Goal: Transaction & Acquisition: Purchase product/service

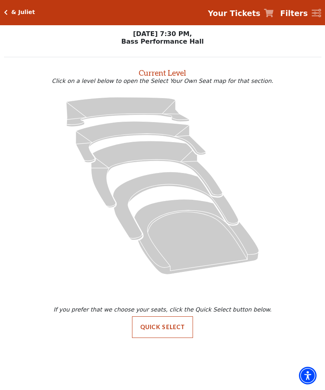
scroll to position [0, 0]
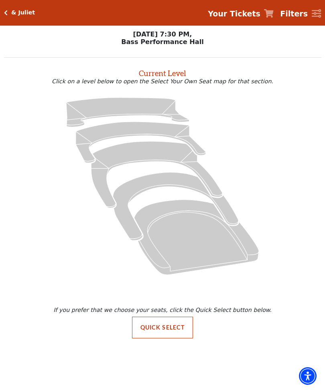
click at [12, 16] on div "& Juliet Your Tickets Filters" at bounding box center [162, 13] width 325 height 26
click at [12, 13] on h5 "& Juliet" at bounding box center [23, 12] width 24 height 7
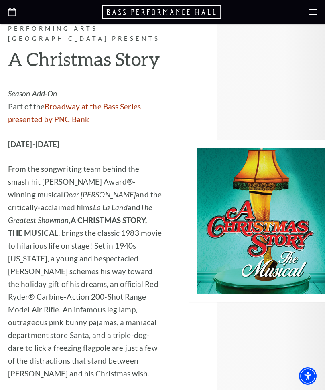
scroll to position [2532, 0]
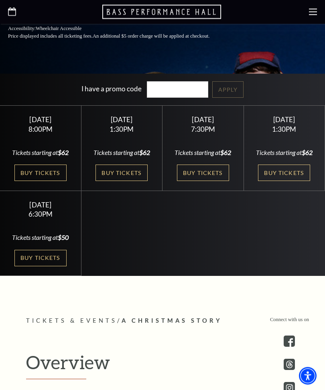
scroll to position [262, 0]
click at [279, 181] on link "Buy Tickets" at bounding box center [284, 173] width 52 height 16
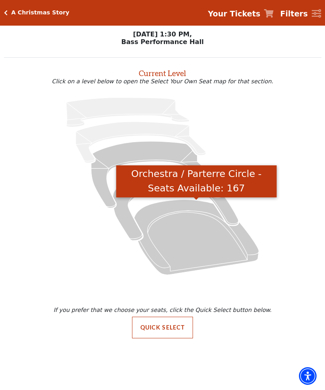
click at [209, 240] on icon "Orchestra / Parterre Circle - Seats Available: 167" at bounding box center [196, 237] width 125 height 75
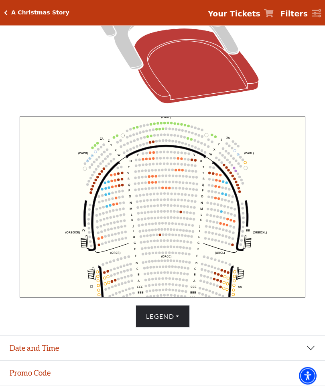
scroll to position [185, 0]
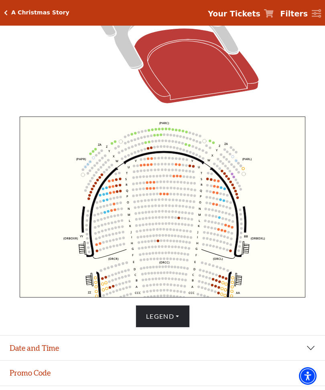
click at [63, 268] on icon "Left (ORPITL) Right (ORPITR) Center (ORPITC) ZZ AA YY BB ZA ZA (ORCL) (ORCR) (O…" at bounding box center [162, 207] width 285 height 181
click at [172, 328] on button "Legend" at bounding box center [162, 316] width 54 height 22
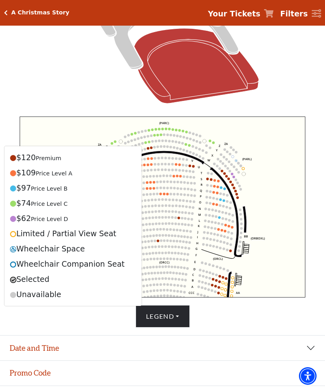
click at [249, 328] on div "Legend $120 Premium $109 Price Level A $97 Price Level B $74 Price Level C $62 …" at bounding box center [162, 316] width 317 height 22
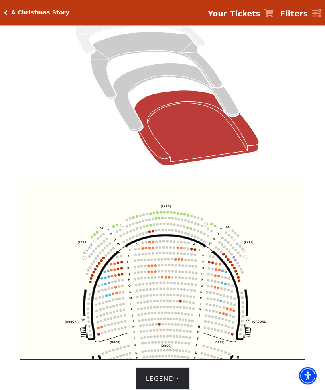
scroll to position [123, 0]
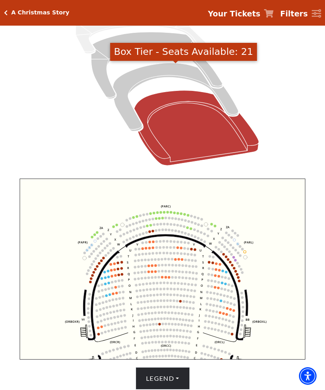
click at [230, 103] on icon "Box Tier - Seats Available: 21" at bounding box center [175, 97] width 125 height 68
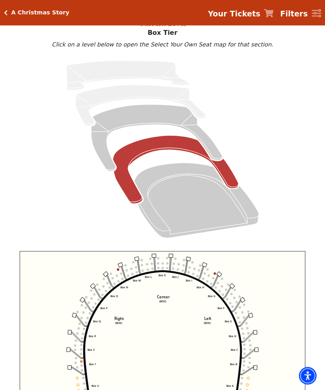
scroll to position [48, 0]
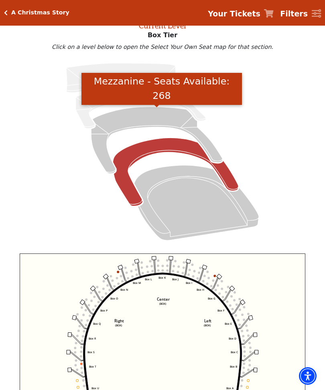
click at [217, 153] on icon "Mezzanine - Seats Available: 268" at bounding box center [156, 140] width 131 height 67
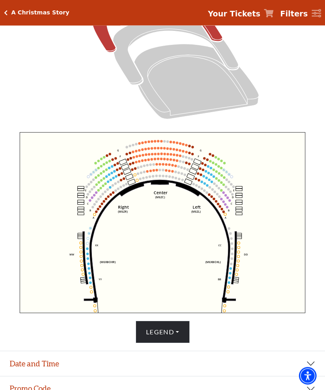
scroll to position [169, 0]
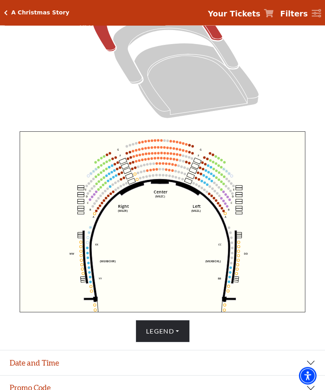
click at [171, 343] on button "Legend" at bounding box center [162, 332] width 54 height 22
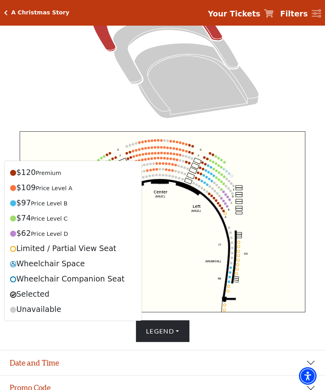
click at [269, 94] on icon at bounding box center [162, 29] width 298 height 188
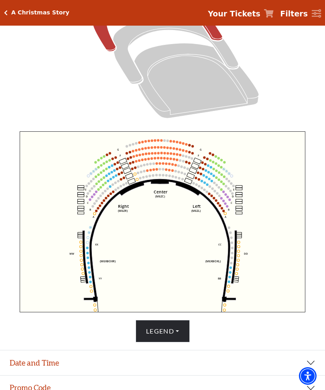
click at [178, 343] on button "Legend" at bounding box center [162, 331] width 54 height 22
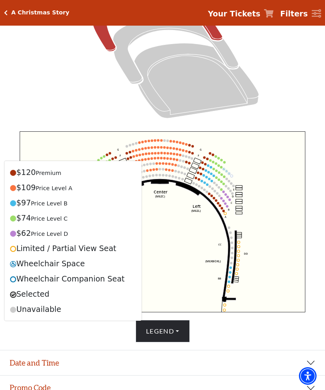
click at [287, 77] on icon at bounding box center [162, 29] width 298 height 188
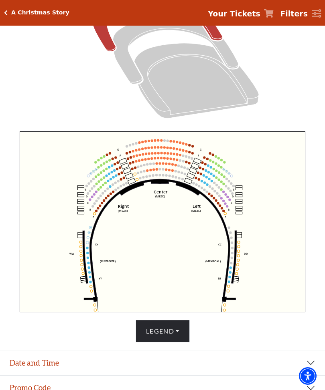
click at [152, 343] on button "Legend" at bounding box center [162, 331] width 54 height 22
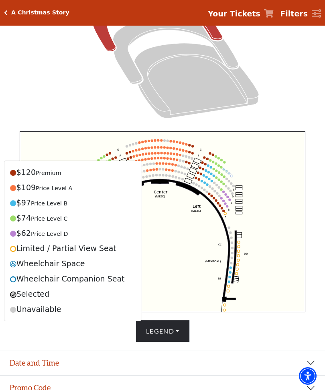
click at [283, 85] on icon at bounding box center [162, 29] width 298 height 188
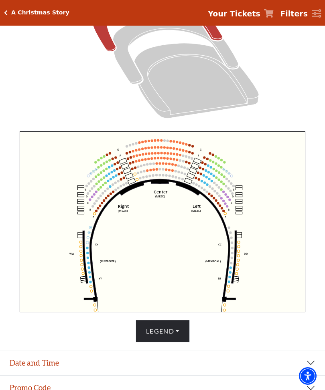
click at [163, 343] on button "Legend" at bounding box center [162, 331] width 54 height 22
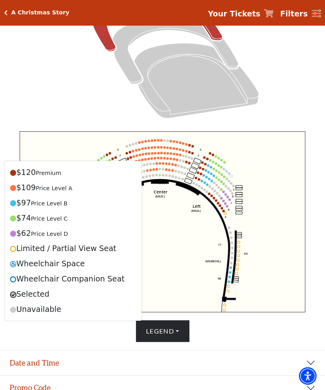
click at [290, 69] on icon at bounding box center [162, 29] width 298 height 188
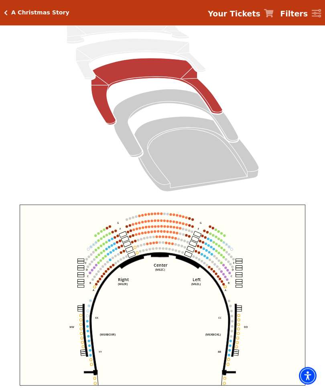
scroll to position [97, 0]
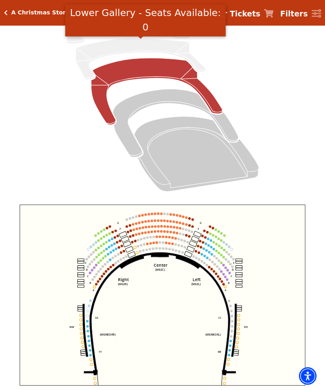
click at [155, 50] on icon "Lower Gallery - Seats Available: 0" at bounding box center [141, 58] width 130 height 41
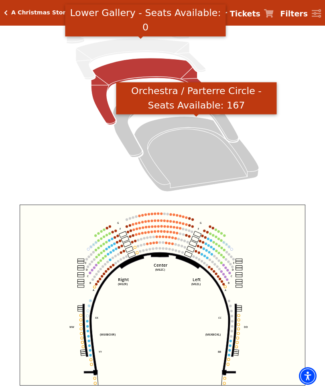
click at [207, 153] on icon "Orchestra / Parterre Circle - Seats Available: 167" at bounding box center [196, 154] width 125 height 75
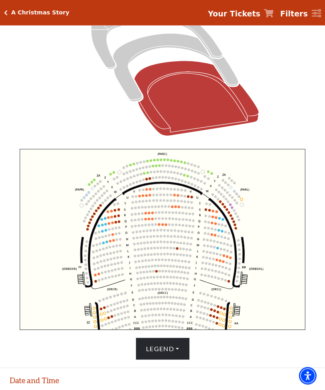
scroll to position [152, 0]
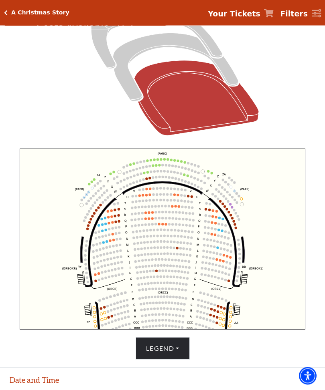
click at [163, 360] on button "Legend" at bounding box center [162, 349] width 54 height 22
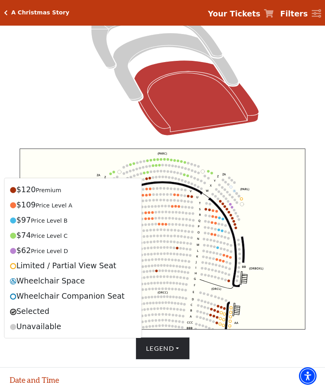
click at [163, 360] on button "Legend" at bounding box center [162, 348] width 54 height 22
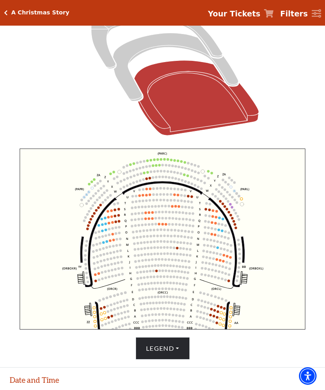
click at [165, 226] on circle at bounding box center [165, 224] width 2 height 2
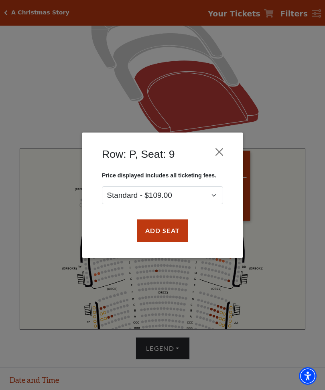
click at [169, 228] on button "Add Seat" at bounding box center [162, 231] width 51 height 22
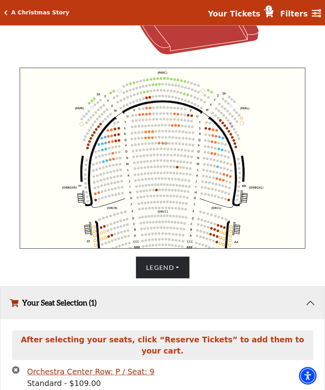
scroll to position [253, 0]
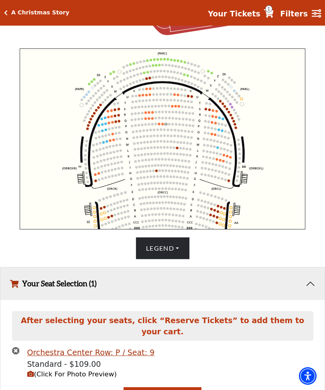
click at [163, 125] on circle at bounding box center [162, 124] width 2 height 2
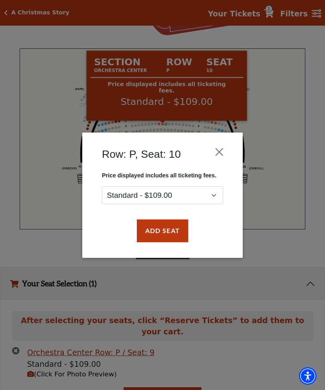
click at [166, 229] on button "Add Seat" at bounding box center [162, 231] width 51 height 22
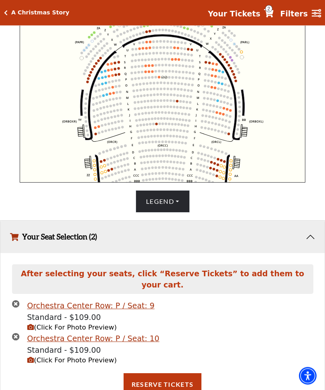
scroll to position [305, 0]
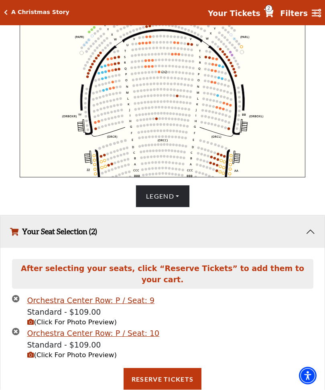
click at [104, 327] on span "(Click For Photo Preview)" at bounding box center [71, 323] width 89 height 8
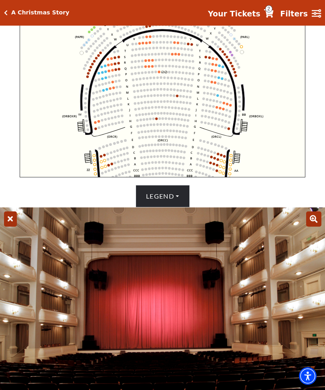
click at [14, 227] on icon at bounding box center [10, 219] width 13 height 15
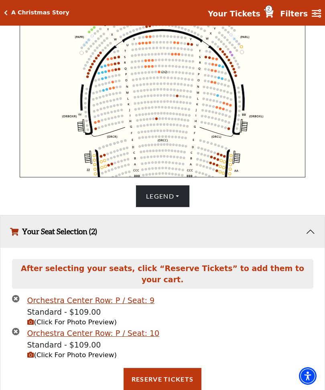
scroll to position [305, 0]
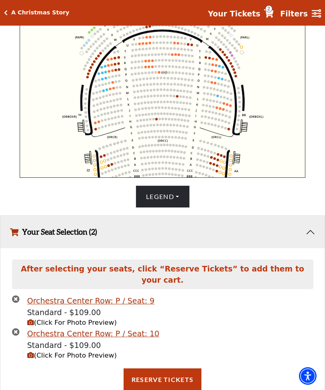
click at [163, 384] on button "Reserve Tickets" at bounding box center [162, 380] width 78 height 22
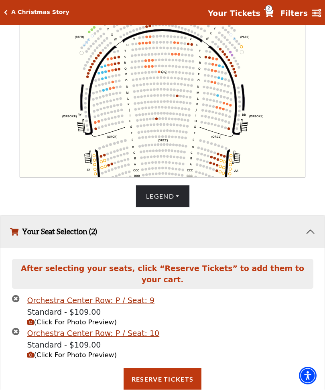
click at [21, 248] on button "Your Seat Selection (2)" at bounding box center [162, 232] width 324 height 32
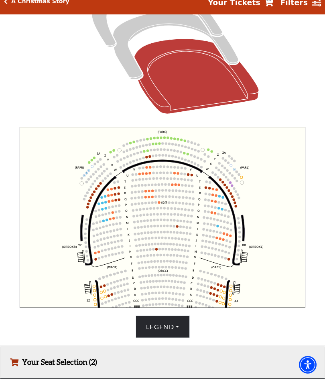
scroll to position [156, 0]
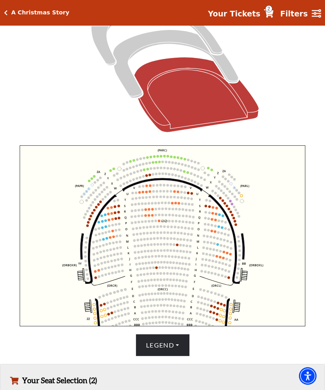
click at [270, 10] on span "2" at bounding box center [268, 8] width 7 height 7
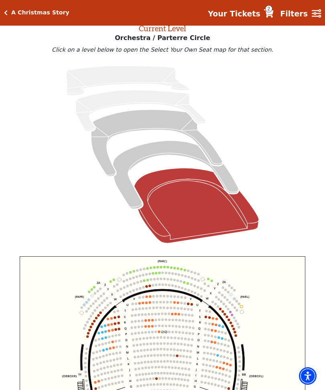
scroll to position [0, 0]
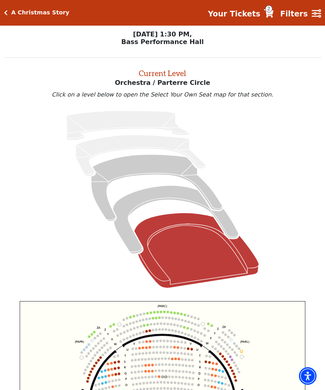
click at [272, 13] on icon "Your Tickets" at bounding box center [269, 13] width 10 height 8
click at [242, 12] on strong "Your Tickets" at bounding box center [234, 13] width 52 height 9
click at [273, 15] on icon "Your Tickets" at bounding box center [269, 13] width 10 height 8
click at [235, 13] on strong "Your Tickets" at bounding box center [234, 13] width 52 height 9
click at [318, 13] on icon "Filters" at bounding box center [316, 13] width 10 height 9
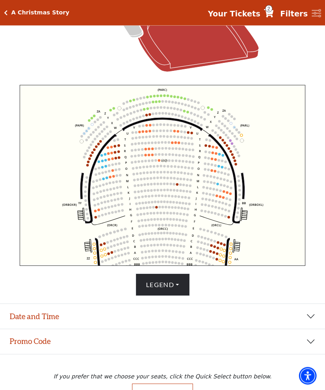
scroll to position [259, 0]
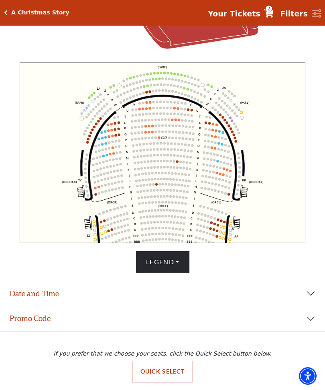
click at [270, 11] on span "2" at bounding box center [268, 8] width 7 height 7
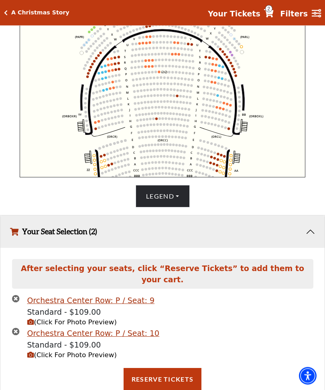
scroll to position [305, 0]
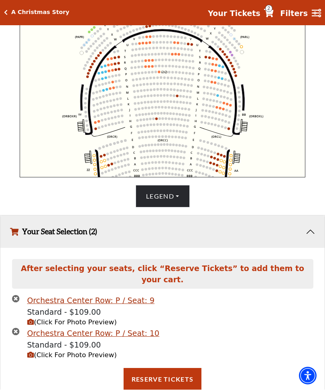
click at [169, 385] on button "Reserve Tickets" at bounding box center [162, 380] width 78 height 22
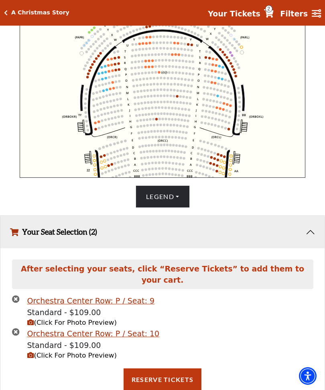
click at [307, 248] on button "Your Seat Selection (2)" at bounding box center [162, 232] width 324 height 32
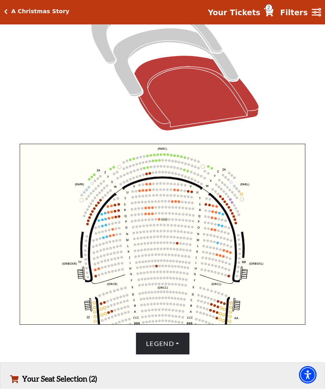
scroll to position [156, 0]
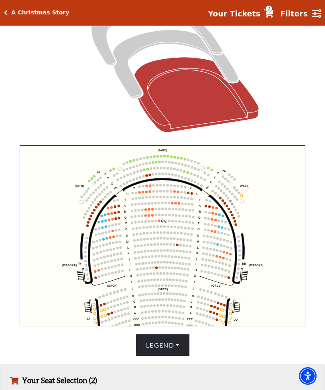
click at [269, 12] on span "2" at bounding box center [268, 8] width 7 height 7
click at [243, 15] on strong "Your Tickets" at bounding box center [234, 13] width 52 height 9
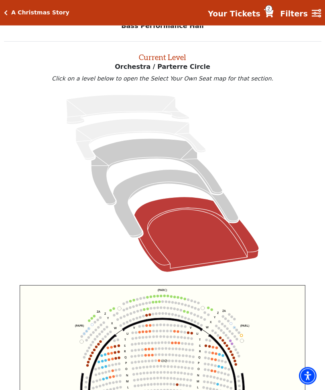
scroll to position [0, 0]
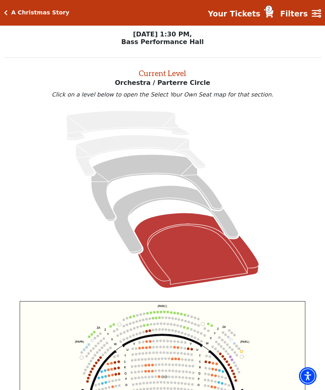
click at [228, 16] on strong "Your Tickets" at bounding box center [234, 13] width 52 height 9
click at [15, 12] on h5 "A Christmas Story" at bounding box center [40, 12] width 58 height 7
click at [6, 12] on icon "Click here to go back to filters" at bounding box center [6, 13] width 4 height 6
click at [45, 15] on h5 "A Christmas Story" at bounding box center [40, 12] width 58 height 7
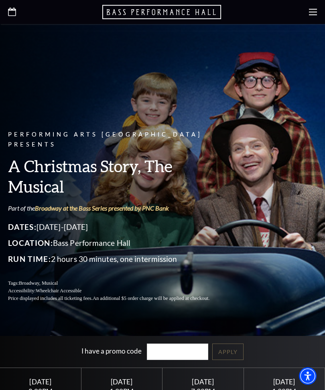
click at [311, 12] on use at bounding box center [313, 12] width 8 height 6
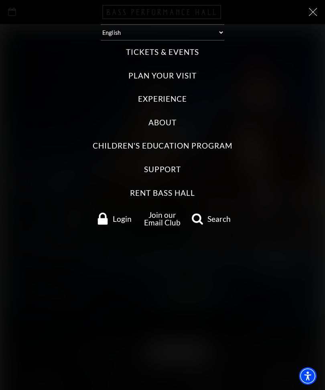
click at [314, 13] on use at bounding box center [313, 12] width 8 height 8
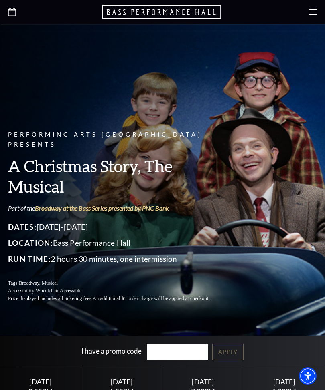
click at [312, 14] on icon at bounding box center [313, 12] width 8 height 8
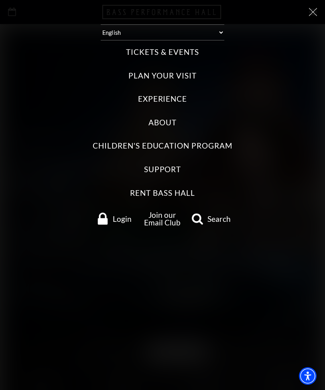
click at [121, 215] on span "Login" at bounding box center [122, 219] width 19 height 8
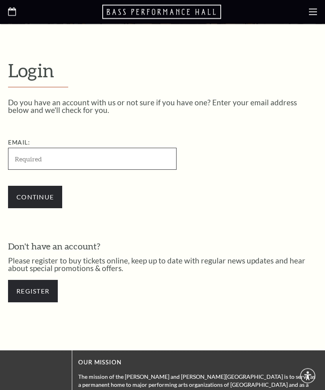
scroll to position [133, 0]
click at [128, 157] on input "Email:" at bounding box center [92, 159] width 168 height 22
type input "micheledmitchell@att.net"
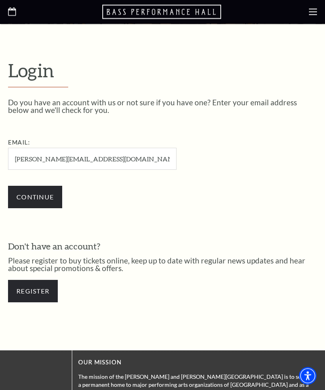
click at [35, 197] on input "Continue" at bounding box center [35, 197] width 54 height 22
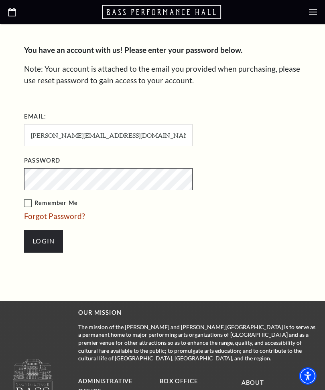
scroll to position [234, 0]
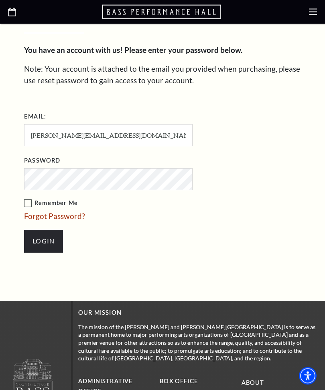
click at [38, 235] on input "Login" at bounding box center [43, 241] width 39 height 22
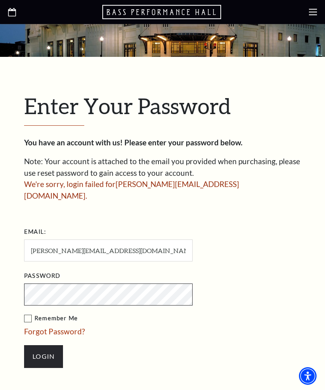
scroll to position [142, 0]
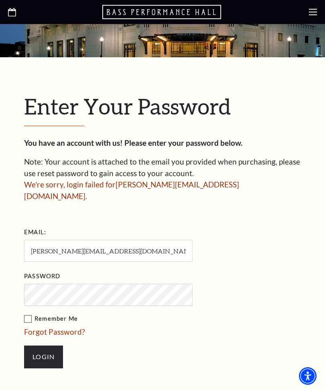
click at [54, 327] on link "Forgot Password?" at bounding box center [54, 331] width 61 height 9
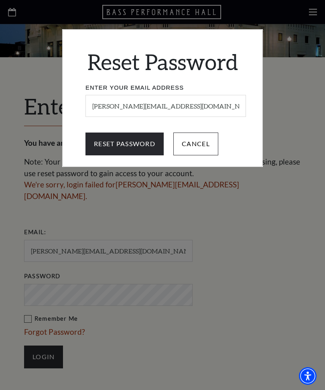
click at [115, 145] on input "Reset Password" at bounding box center [124, 144] width 78 height 22
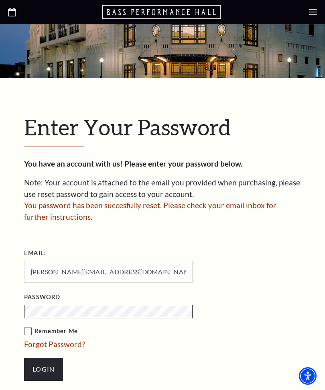
scroll to position [160, 0]
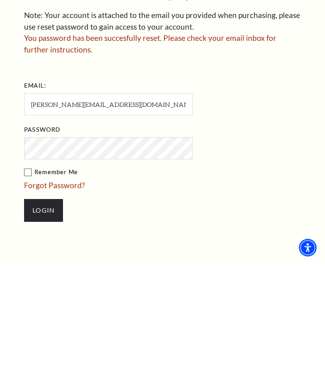
click at [48, 328] on input "Login" at bounding box center [43, 339] width 39 height 22
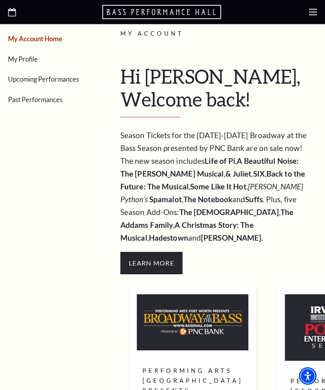
scroll to position [129, 0]
click at [149, 252] on span "Learn More" at bounding box center [151, 263] width 62 height 22
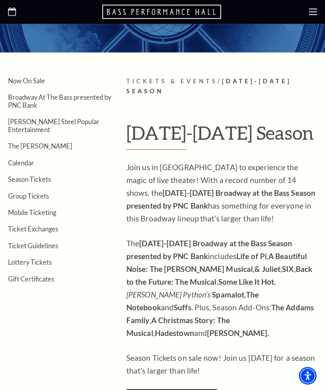
scroll to position [104, 0]
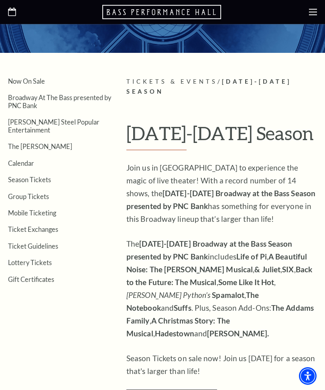
click at [83, 100] on link "Broadway At The Bass presented by PNC Bank" at bounding box center [59, 101] width 103 height 15
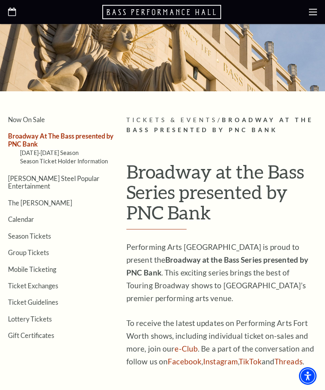
scroll to position [64, 0]
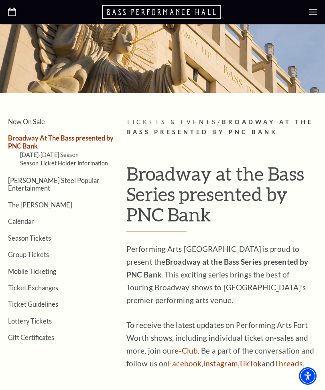
click at [30, 122] on link "Now On Sale" at bounding box center [26, 122] width 37 height 8
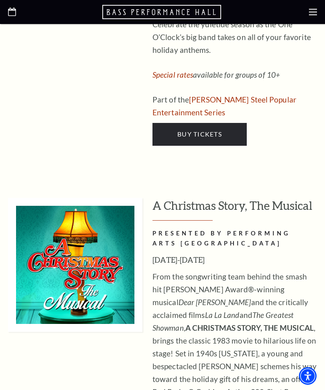
scroll to position [4205, 0]
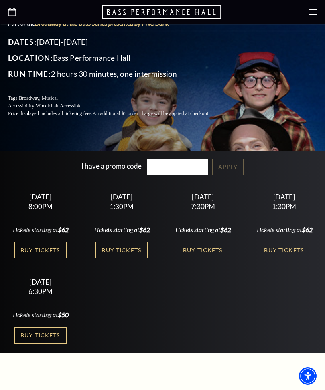
scroll to position [190, 0]
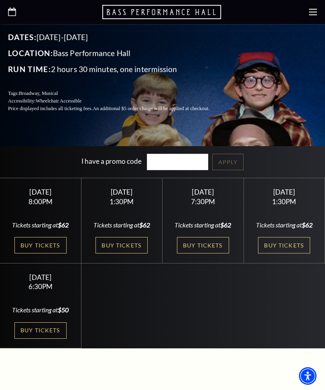
click at [283, 254] on link "Buy Tickets" at bounding box center [284, 245] width 52 height 16
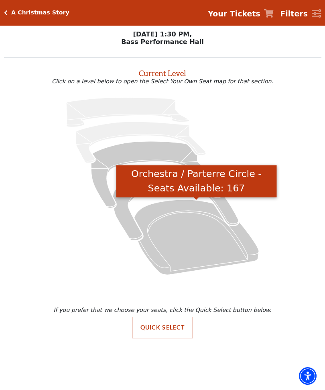
click at [191, 240] on icon "Orchestra / Parterre Circle - Seats Available: 167" at bounding box center [196, 237] width 125 height 75
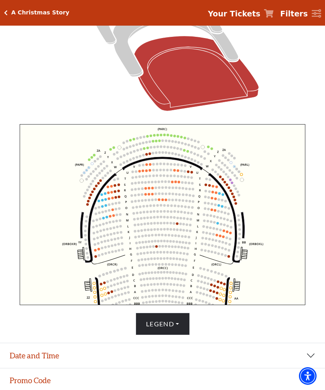
scroll to position [177, 0]
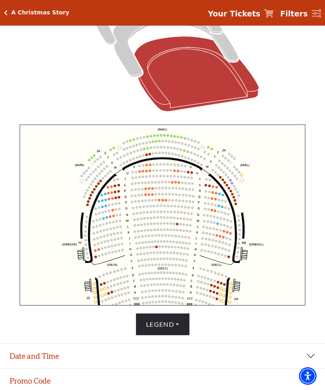
click at [166, 201] on circle at bounding box center [165, 200] width 2 height 2
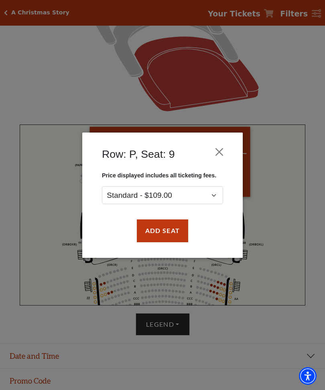
click at [169, 228] on button "Add Seat" at bounding box center [162, 231] width 51 height 22
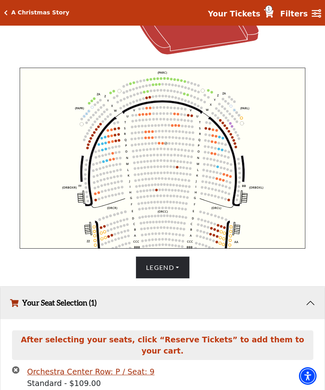
scroll to position [253, 0]
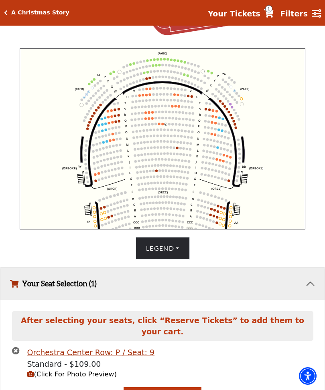
click at [159, 125] on circle at bounding box center [158, 124] width 2 height 2
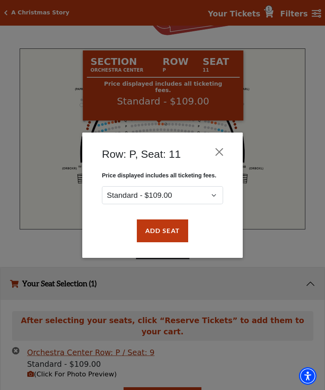
click at [169, 233] on button "Add Seat" at bounding box center [162, 231] width 51 height 22
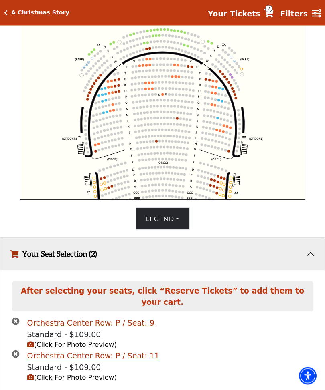
scroll to position [285, 0]
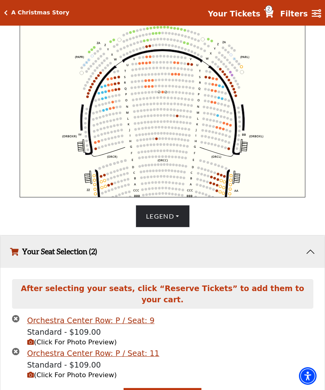
click at [157, 93] on circle at bounding box center [155, 92] width 2 height 2
click at [165, 93] on circle at bounding box center [165, 92] width 2 height 2
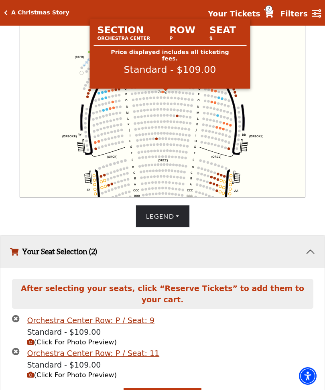
click at [163, 96] on icon "Left (ORPITL) Right (ORPITR) Center (ORPITC) ZZ AA YY BB ZA ZA (ORCL) (ORCR) (O…" at bounding box center [162, 106] width 285 height 181
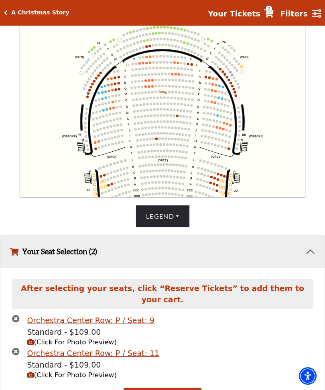
click at [159, 92] on circle at bounding box center [158, 92] width 2 height 2
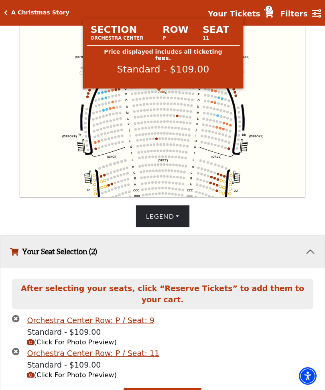
click at [323, 129] on div "Choose My Seats Quick Select Current Level Orchestra / Parterre Circle Click on…" at bounding box center [162, 0] width 325 height 455
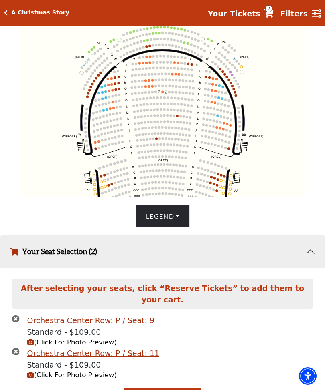
click at [163, 93] on circle at bounding box center [162, 92] width 2 height 2
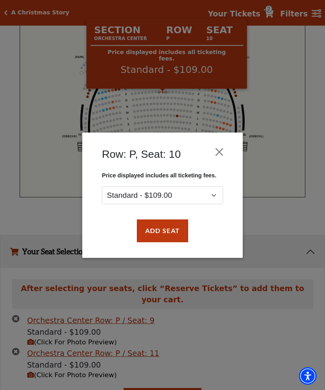
click at [170, 232] on button "Add Seat" at bounding box center [162, 231] width 51 height 22
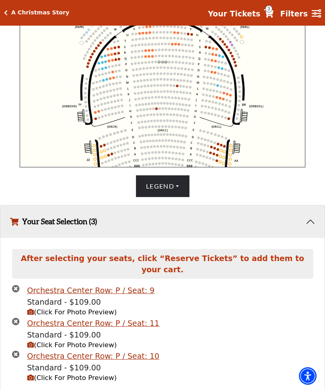
scroll to position [317, 0]
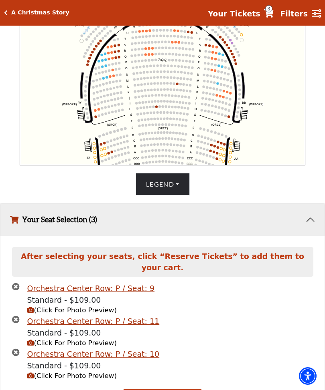
click at [18, 323] on icon "times-circle" at bounding box center [16, 320] width 8 height 8
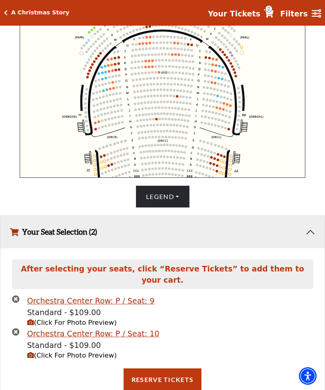
click at [176, 385] on button "Reserve Tickets" at bounding box center [162, 380] width 78 height 22
click at [269, 14] on icon "Your Tickets" at bounding box center [269, 13] width 10 height 8
click at [242, 14] on strong "Your Tickets" at bounding box center [234, 13] width 52 height 9
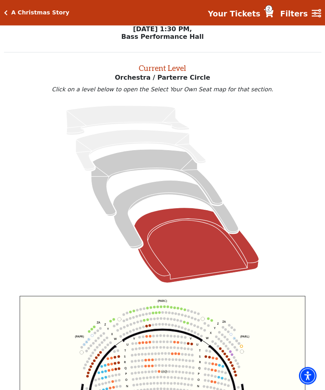
scroll to position [5, 0]
click at [270, 11] on span "2" at bounding box center [268, 8] width 7 height 7
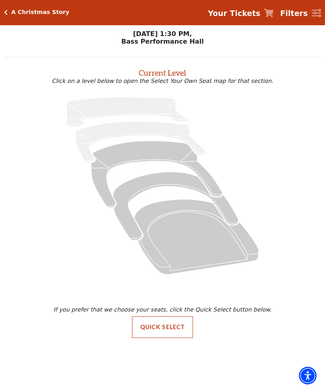
click at [165, 329] on button "Quick Select" at bounding box center [162, 328] width 61 height 22
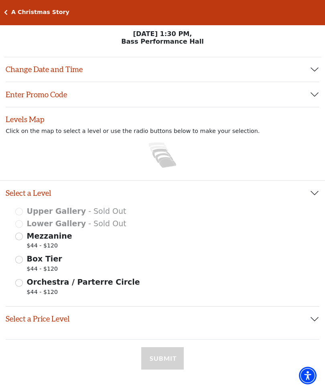
scroll to position [0, 0]
click at [311, 70] on button "Change Date and Time" at bounding box center [162, 69] width 313 height 25
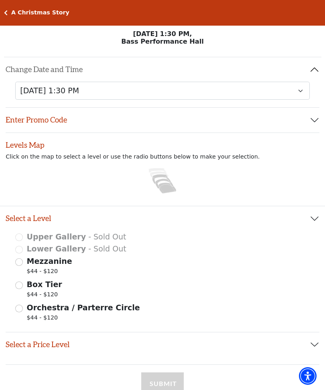
click at [309, 122] on button "Enter Promo Code" at bounding box center [162, 120] width 313 height 25
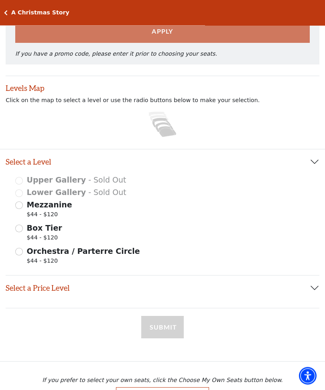
scroll to position [161, 0]
click at [20, 251] on input "Orchestra / Parterre Circle $44 - $120" at bounding box center [19, 252] width 8 height 8
radio input "true"
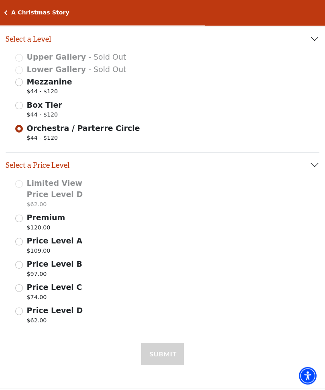
scroll to position [286, 0]
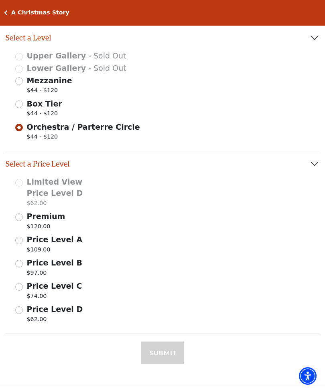
click at [22, 219] on input "Premium $120.00" at bounding box center [19, 218] width 8 height 8
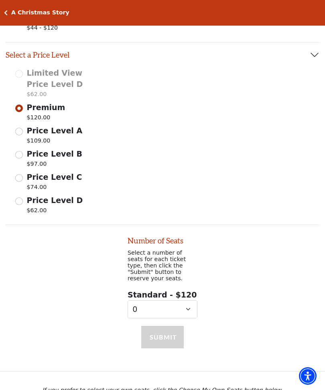
scroll to position [403, 0]
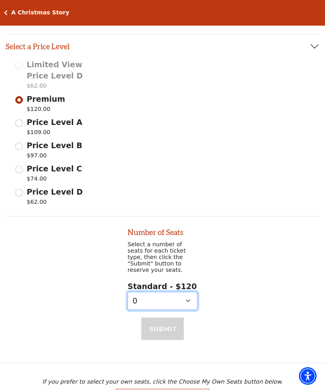
click at [185, 297] on select "0 1 2 3 4 5 6 7 8 9" at bounding box center [162, 301] width 70 height 18
select select "2"
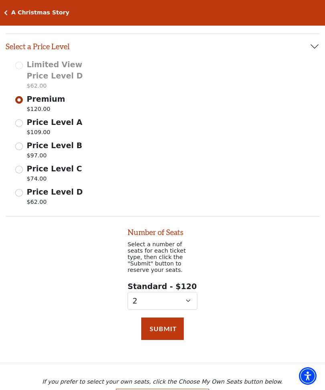
click at [167, 323] on button "Submit" at bounding box center [162, 329] width 42 height 22
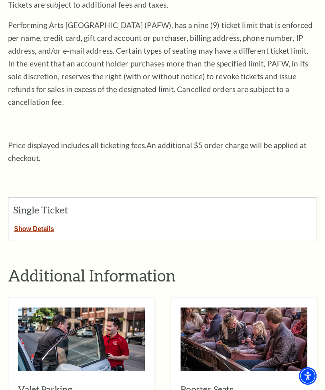
scroll to position [149, 0]
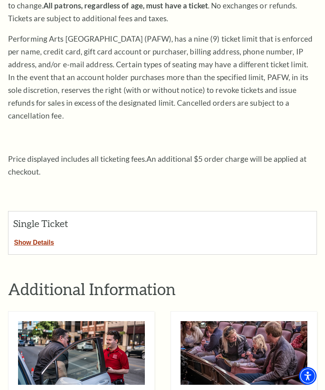
click at [42, 236] on button "Show Details" at bounding box center [33, 241] width 51 height 10
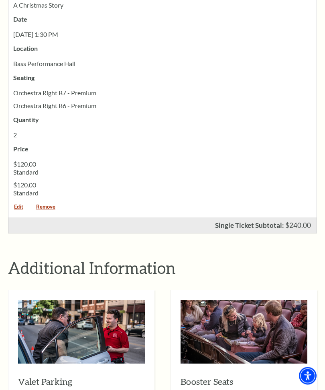
scroll to position [424, 0]
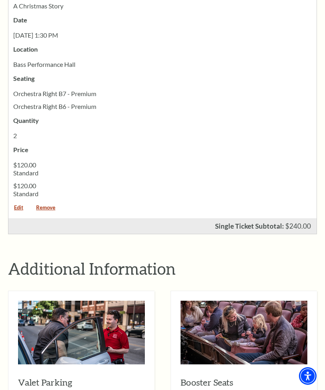
click at [16, 205] on link "Edit" at bounding box center [18, 210] width 20 height 11
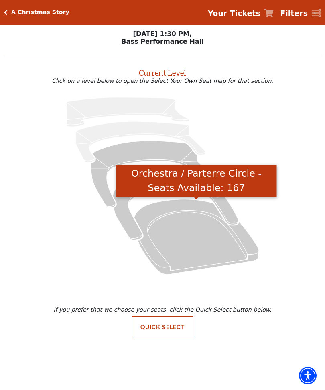
click at [208, 238] on icon "Orchestra / Parterre Circle - Seats Available: 167" at bounding box center [196, 237] width 125 height 75
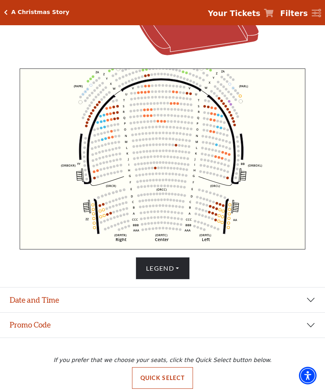
scroll to position [232, 0]
click at [163, 389] on button "Quick Select" at bounding box center [162, 379] width 61 height 22
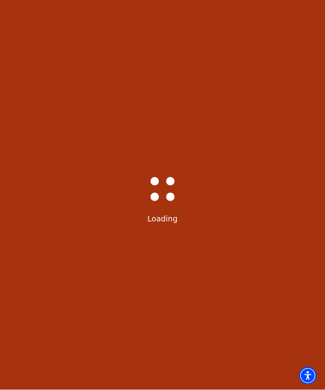
scroll to position [0, 0]
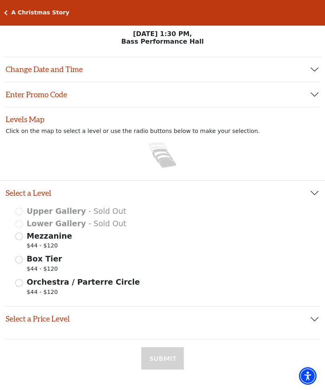
click at [17, 285] on input "Orchestra / Parterre Circle $44 - $120" at bounding box center [19, 283] width 8 height 8
radio input "true"
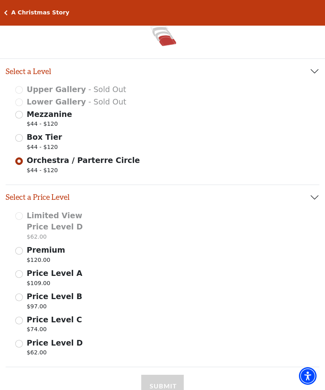
click at [20, 275] on input "Price Level A $109.00" at bounding box center [19, 274] width 8 height 8
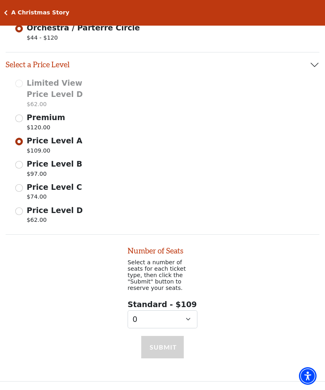
scroll to position [273, 0]
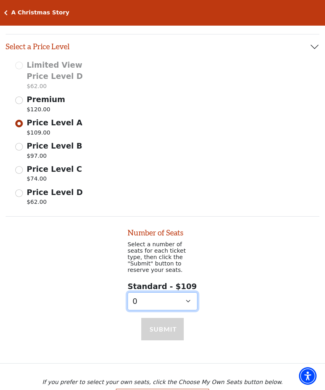
click at [188, 295] on select "0 1 2 3 4 5 6 7 8 9" at bounding box center [162, 302] width 70 height 18
select select "2"
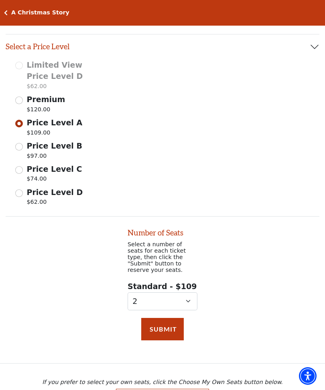
click at [167, 325] on button "Submit" at bounding box center [162, 329] width 42 height 22
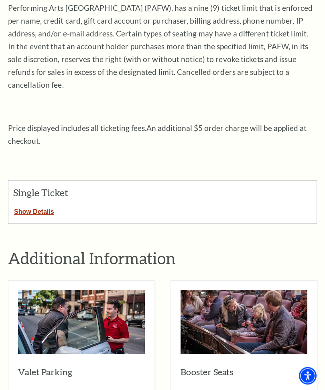
scroll to position [180, 0]
click at [40, 205] on button "Show Details" at bounding box center [33, 210] width 51 height 10
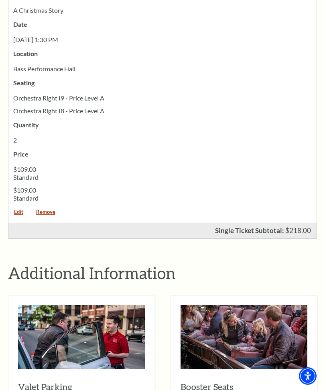
scroll to position [371, 0]
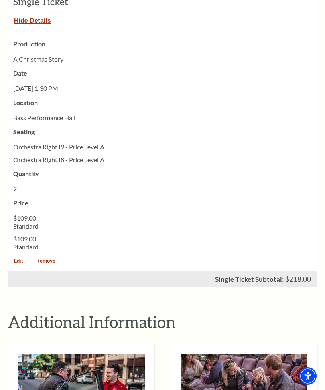
click at [44, 258] on link "Remove" at bounding box center [45, 263] width 30 height 11
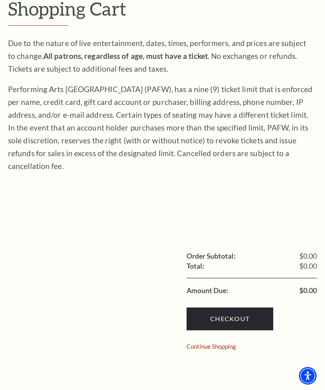
scroll to position [116, 0]
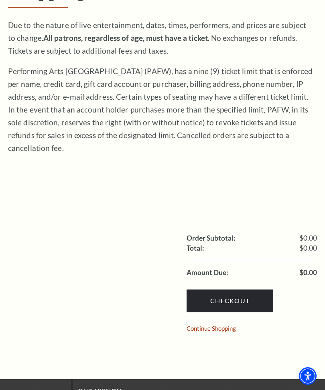
click at [226, 326] on link "Continue Shopping" at bounding box center [210, 329] width 49 height 6
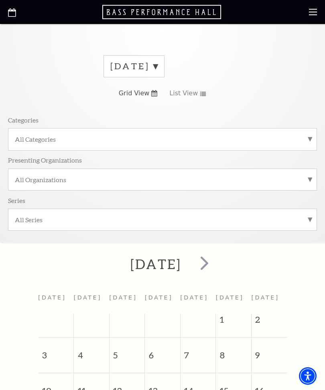
scroll to position [23, 0]
click at [300, 219] on label "All Series" at bounding box center [162, 219] width 295 height 8
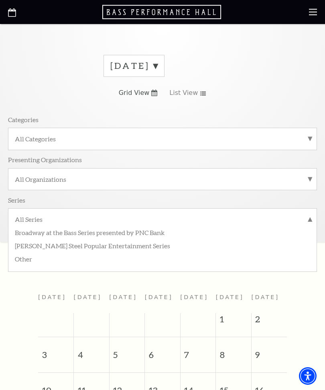
click at [34, 230] on label "Broadway at the Bass Series presented by PNC Bank" at bounding box center [162, 232] width 295 height 13
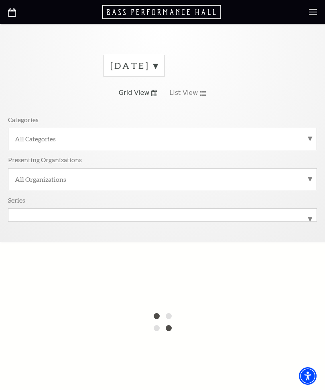
click at [193, 92] on span "List View" at bounding box center [183, 93] width 28 height 9
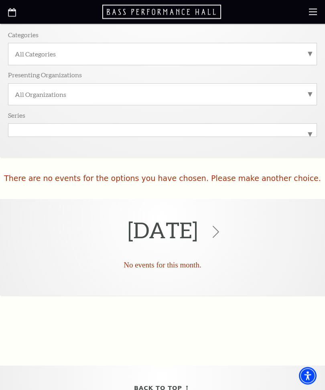
scroll to position [135, 0]
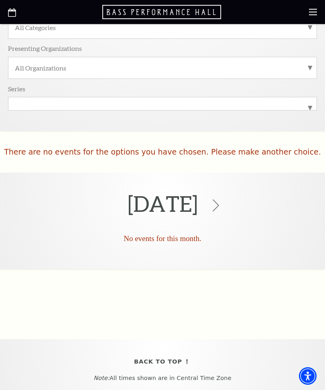
click at [222, 207] on icon at bounding box center [216, 206] width 12 height 12
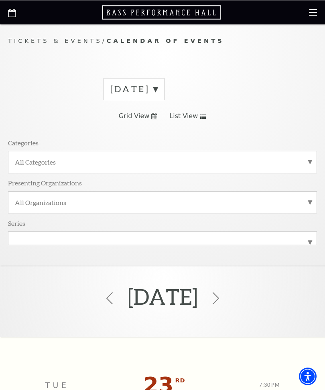
scroll to position [0, 0]
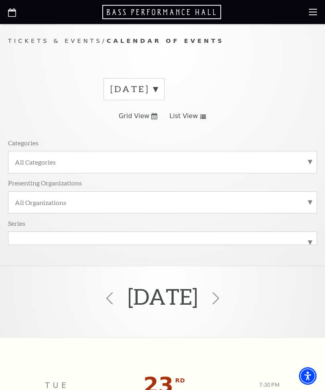
click at [222, 305] on icon at bounding box center [216, 299] width 12 height 12
click at [222, 296] on icon at bounding box center [216, 299] width 12 height 12
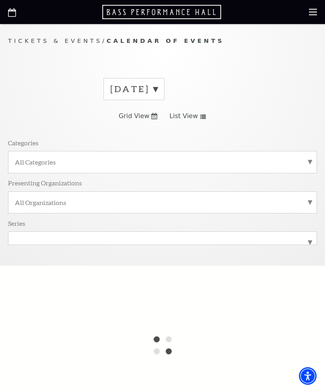
click at [157, 89] on label "October 2025" at bounding box center [133, 89] width 47 height 12
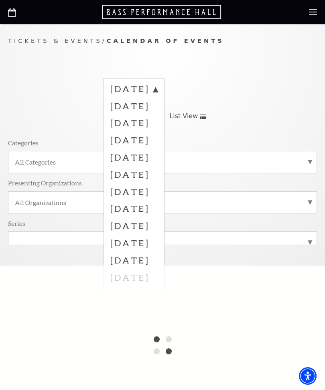
click at [157, 156] on label "December 2025" at bounding box center [133, 157] width 47 height 17
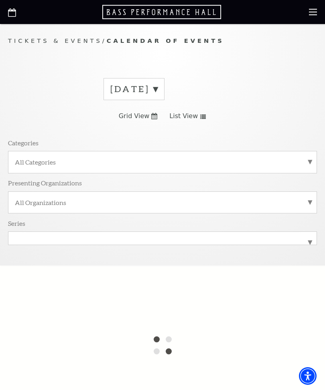
click at [157, 90] on label "October 2025" at bounding box center [133, 89] width 47 height 12
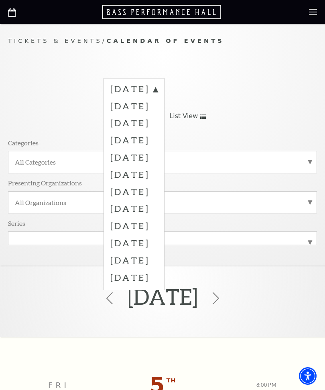
click at [129, 155] on label "December 2025" at bounding box center [133, 157] width 47 height 17
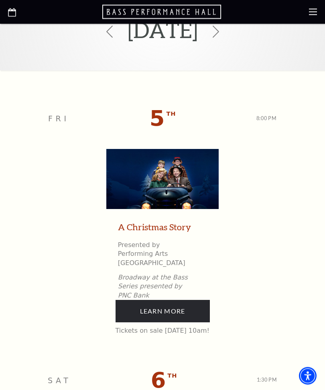
scroll to position [301, 0]
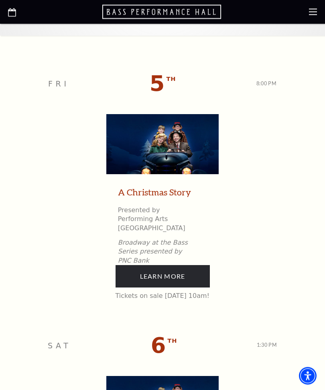
click at [175, 266] on link "Learn More" at bounding box center [162, 277] width 94 height 22
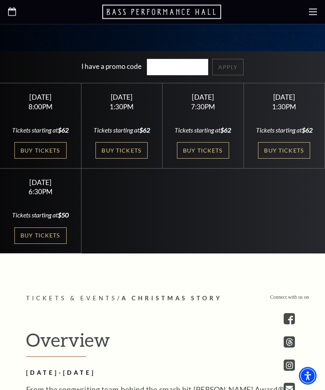
scroll to position [285, 0]
click at [287, 159] on link "Buy Tickets" at bounding box center [284, 150] width 52 height 16
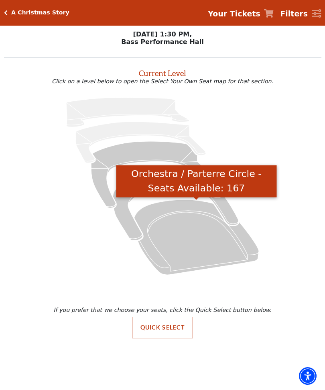
click at [191, 238] on icon "Orchestra / Parterre Circle - Seats Available: 167" at bounding box center [196, 237] width 125 height 75
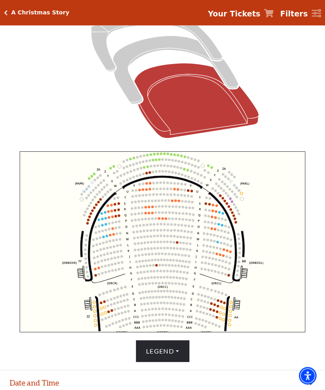
scroll to position [150, 0]
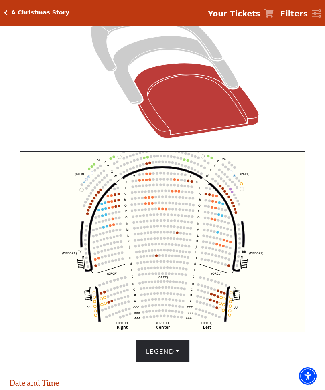
click at [175, 221] on circle at bounding box center [174, 221] width 2 height 2
click at [157, 210] on circle at bounding box center [155, 209] width 2 height 2
click at [156, 209] on circle at bounding box center [155, 209] width 2 height 2
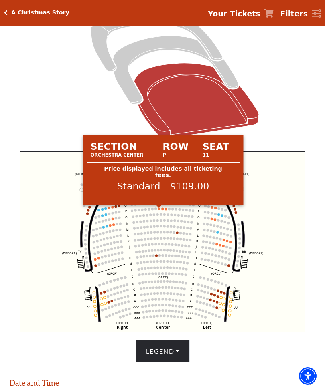
click at [159, 210] on circle at bounding box center [158, 209] width 2 height 2
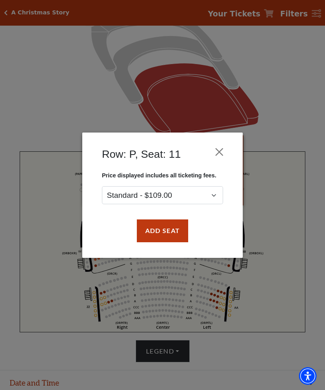
click at [164, 233] on button "Add Seat" at bounding box center [162, 231] width 51 height 22
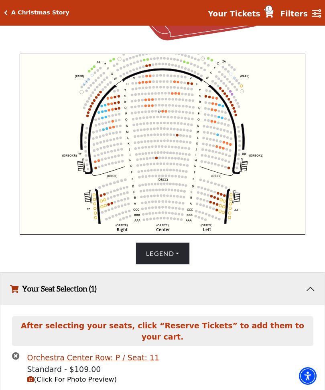
scroll to position [253, 0]
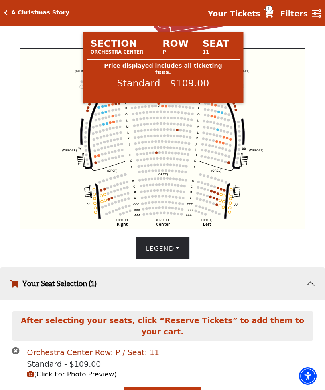
click at [159, 107] on circle at bounding box center [158, 106] width 2 height 2
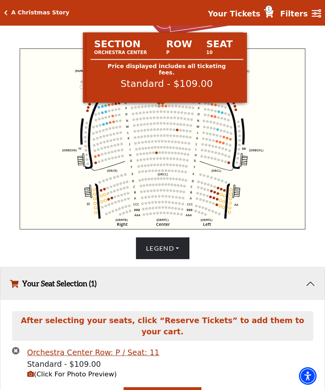
click at [163, 107] on circle at bounding box center [162, 106] width 2 height 2
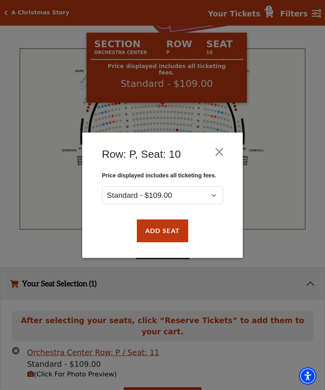
click at [161, 230] on button "Add Seat" at bounding box center [162, 231] width 51 height 22
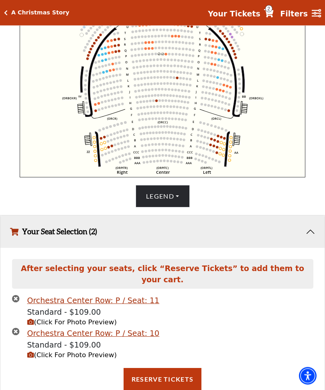
scroll to position [305, 0]
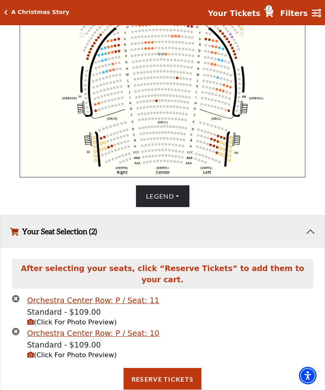
click at [173, 385] on button "Reserve Tickets" at bounding box center [162, 380] width 78 height 22
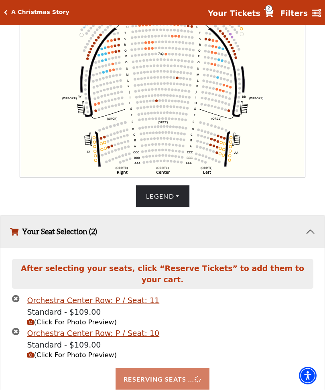
scroll to position [305, 0]
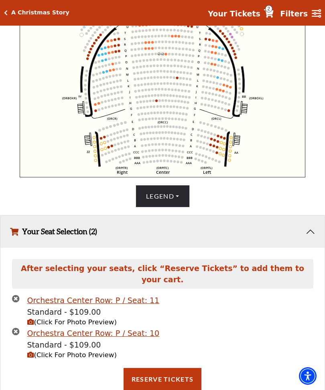
click at [272, 12] on span "2" at bounding box center [268, 8] width 7 height 7
click at [271, 10] on span "2" at bounding box center [268, 8] width 7 height 7
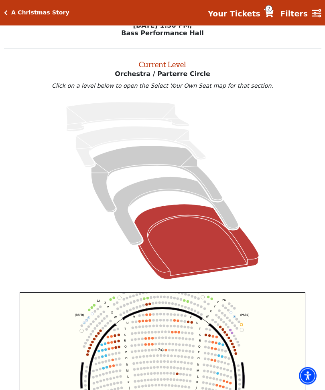
scroll to position [0, 0]
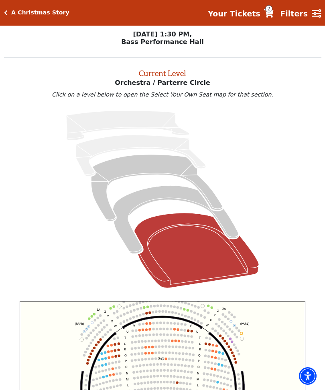
click at [270, 12] on span "2" at bounding box center [268, 8] width 7 height 7
click at [272, 12] on icon "Your Tickets" at bounding box center [269, 13] width 10 height 8
click at [272, 14] on icon "Your Tickets" at bounding box center [269, 13] width 10 height 8
click at [244, 14] on strong "Your Tickets" at bounding box center [234, 13] width 52 height 9
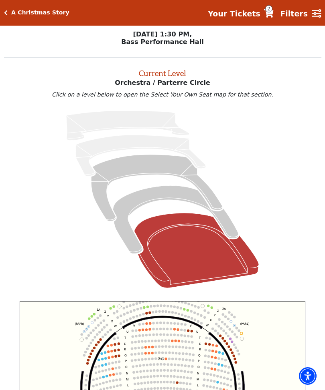
click at [272, 12] on span "2" at bounding box center [268, 8] width 7 height 7
click at [268, 10] on span "2" at bounding box center [268, 8] width 7 height 7
click at [242, 16] on strong "Your Tickets" at bounding box center [234, 13] width 52 height 9
click at [298, 13] on strong "Filters" at bounding box center [294, 13] width 28 height 9
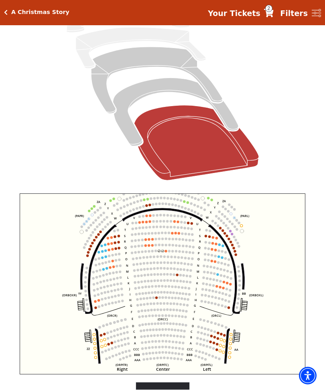
scroll to position [259, 0]
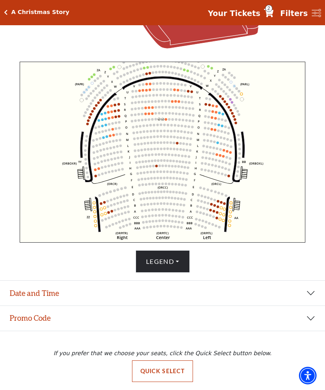
click at [305, 291] on button "Date and Time" at bounding box center [162, 293] width 325 height 25
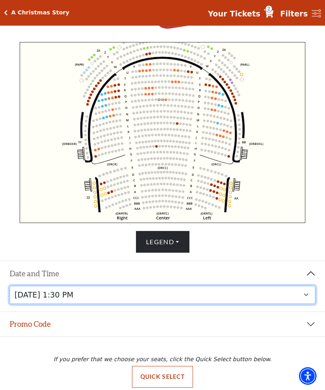
click at [283, 304] on select "Friday, December 5 at 8:00 PM Saturday, December 6 at 1:30 PM Saturday, Decembe…" at bounding box center [163, 295] width 306 height 18
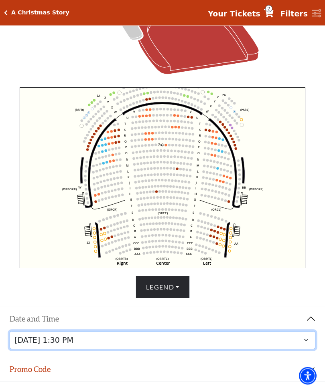
scroll to position [208, 0]
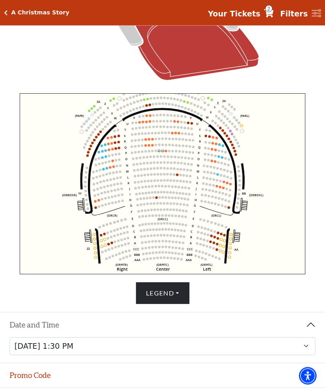
click at [272, 10] on span "2" at bounding box center [268, 8] width 7 height 7
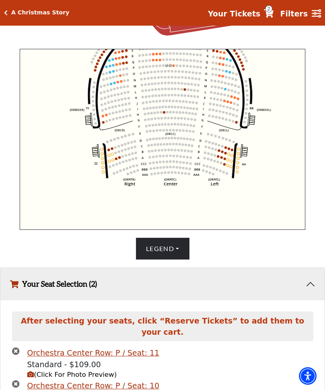
scroll to position [305, 0]
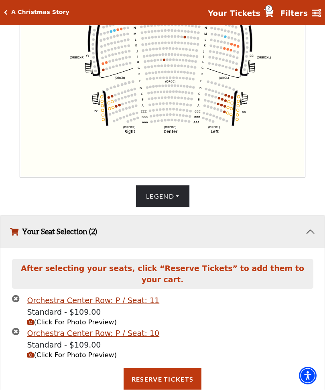
click at [164, 384] on button "Reserve Tickets" at bounding box center [162, 380] width 78 height 22
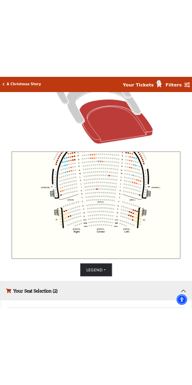
scroll to position [162, 0]
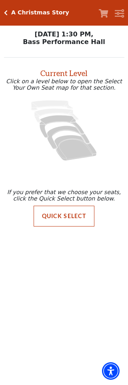
click at [69, 282] on body "*{ pointer-events: fill; } A Christmas Story Your Tickets Filters Choose Your O…" at bounding box center [64, 192] width 128 height 385
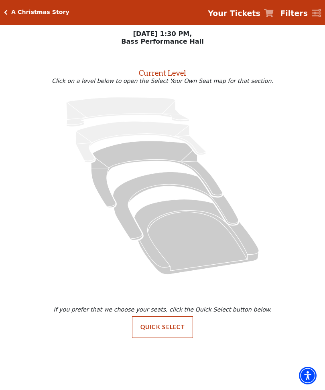
click at [165, 329] on button "Quick Select" at bounding box center [162, 328] width 61 height 22
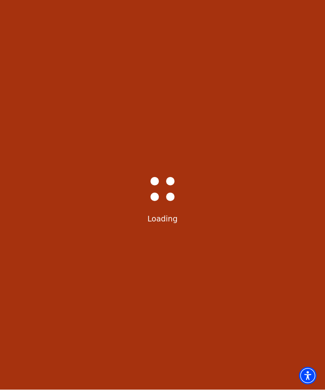
scroll to position [0, 0]
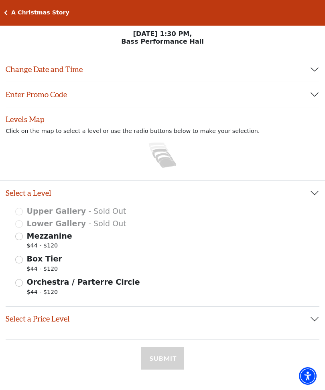
click at [18, 284] on input "Orchestra / Parterre Circle $44 - $120" at bounding box center [19, 283] width 8 height 8
radio input "true"
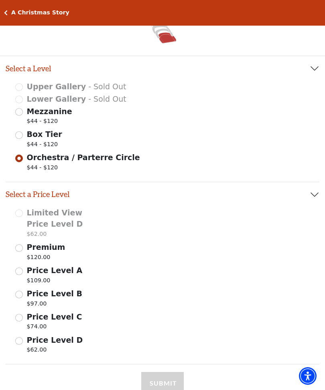
click at [16, 271] on input "Price Level A $109.00" at bounding box center [19, 272] width 8 height 8
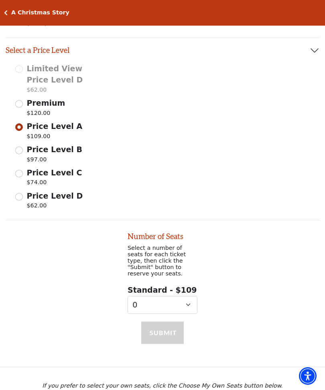
scroll to position [273, 0]
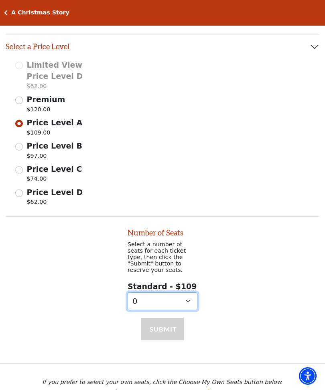
click at [189, 297] on select "0 1 2 3 4 5 6 7 8 9" at bounding box center [162, 302] width 70 height 18
select select "2"
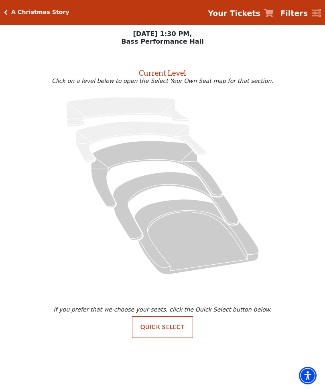
click at [196, 230] on icon at bounding box center [196, 237] width 125 height 75
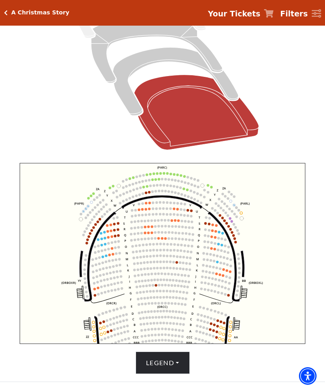
scroll to position [145, 0]
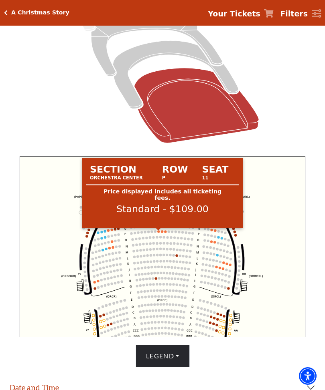
click at [158, 233] on circle at bounding box center [158, 231] width 2 height 2
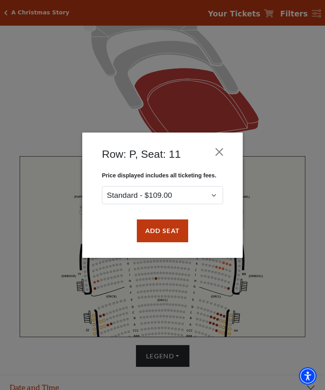
click at [170, 233] on button "Add Seat" at bounding box center [162, 231] width 51 height 22
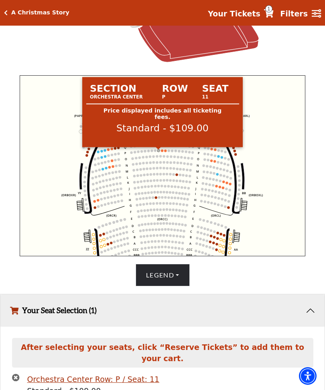
scroll to position [253, 0]
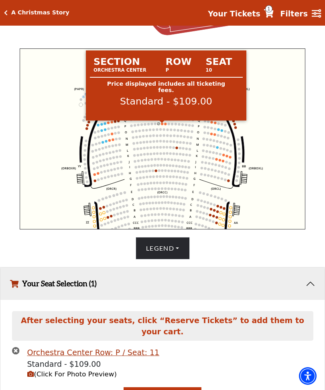
click at [163, 125] on circle at bounding box center [162, 124] width 2 height 2
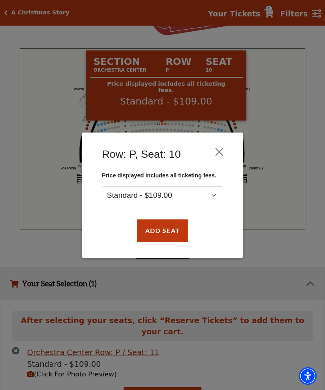
click at [166, 233] on button "Add Seat" at bounding box center [162, 231] width 51 height 22
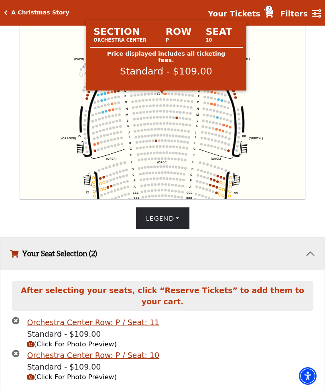
scroll to position [285, 0]
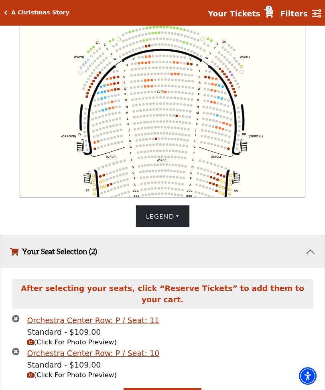
click at [271, 11] on span "2" at bounding box center [268, 8] width 7 height 7
click at [272, 11] on span "2" at bounding box center [268, 8] width 7 height 7
click at [268, 11] on span "2" at bounding box center [268, 8] width 7 height 7
click at [269, 13] on icon "Your Tickets" at bounding box center [269, 13] width 10 height 8
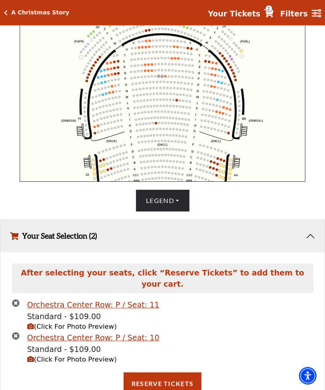
scroll to position [305, 0]
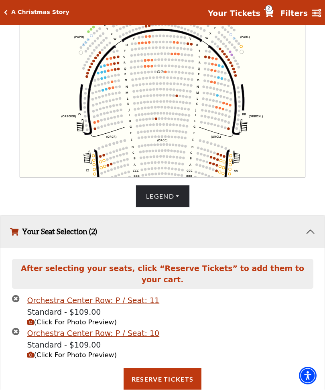
click at [48, 248] on button "Your Seat Selection (2)" at bounding box center [162, 232] width 324 height 32
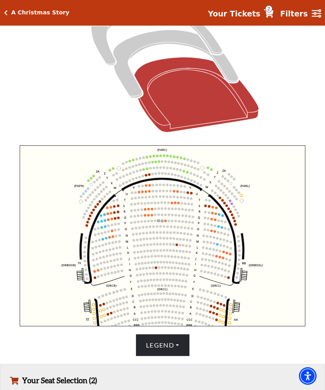
scroll to position [156, 0]
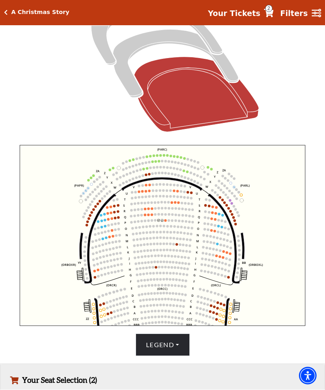
click at [12, 385] on icon "button" at bounding box center [14, 381] width 8 height 8
click at [37, 390] on button "Your Seat Selection (2)" at bounding box center [162, 380] width 324 height 32
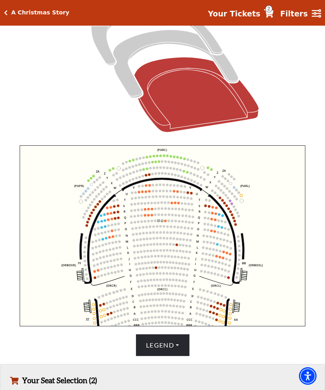
click at [272, 11] on span "2" at bounding box center [268, 8] width 7 height 7
click at [270, 10] on span "2" at bounding box center [268, 8] width 7 height 7
click at [241, 17] on strong "Your Tickets" at bounding box center [234, 13] width 52 height 9
click at [271, 10] on span "2" at bounding box center [268, 8] width 7 height 7
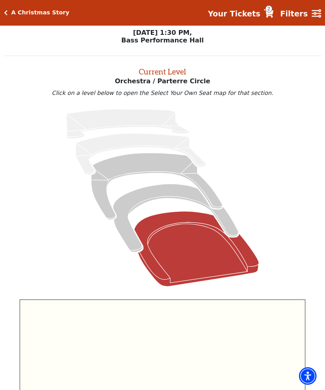
scroll to position [0, 0]
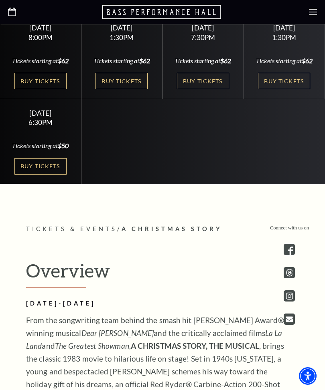
click at [283, 89] on link "Buy Tickets" at bounding box center [284, 81] width 52 height 16
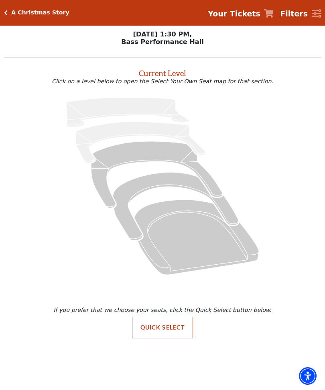
click at [173, 328] on button "Quick Select" at bounding box center [162, 328] width 61 height 22
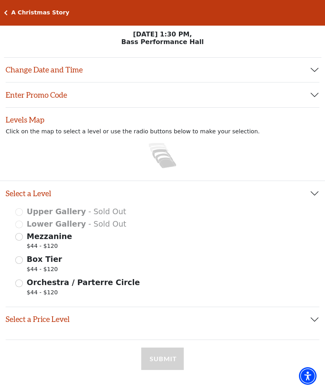
click at [17, 283] on input "Orchestra / Parterre Circle $44 - $120" at bounding box center [19, 284] width 8 height 8
radio input "true"
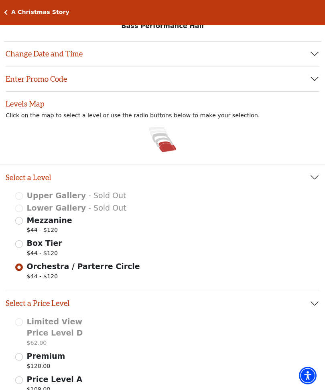
scroll to position [16, 0]
click at [308, 49] on button "Change Date and Time" at bounding box center [162, 54] width 313 height 25
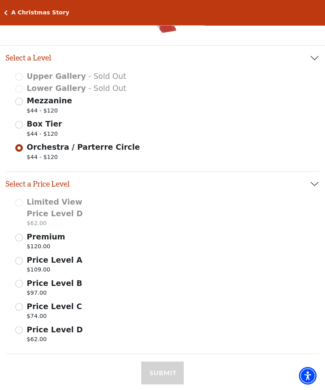
scroll to position [165, 0]
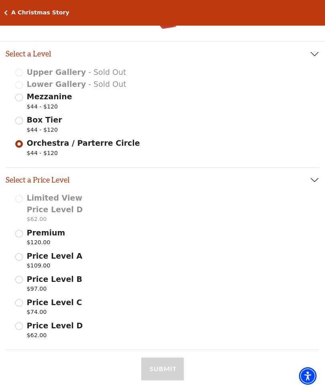
click at [20, 256] on input "Price Level A $109.00" at bounding box center [19, 257] width 8 height 8
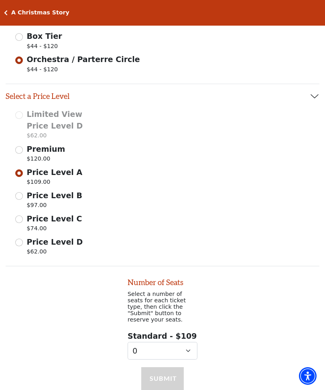
scroll to position [298, 0]
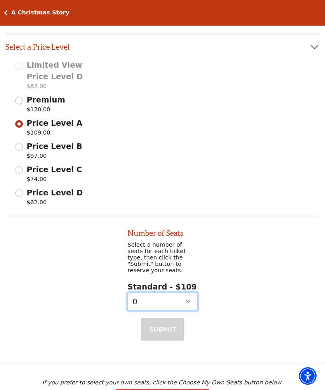
click at [190, 294] on select "0 1 2 3 4 5 6 7 8 9" at bounding box center [162, 302] width 70 height 18
select select "2"
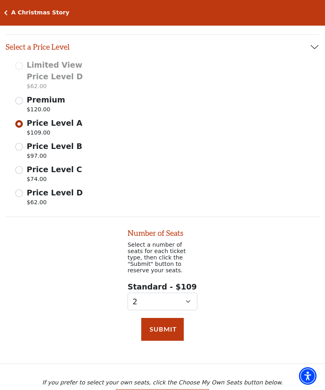
click at [167, 328] on button "Submit" at bounding box center [162, 329] width 42 height 22
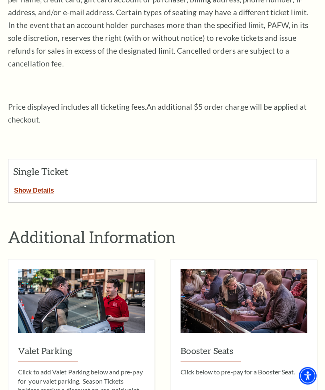
scroll to position [201, 0]
click at [35, 184] on button "Show Details" at bounding box center [33, 189] width 51 height 10
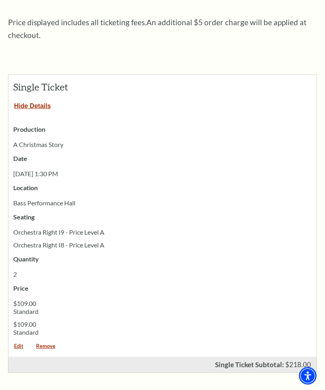
scroll to position [285, 0]
click at [18, 344] on link "Edit" at bounding box center [18, 349] width 20 height 11
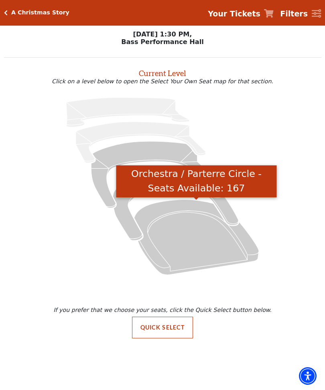
click at [212, 237] on icon "Orchestra / Parterre Circle - Seats Available: 167" at bounding box center [196, 237] width 125 height 75
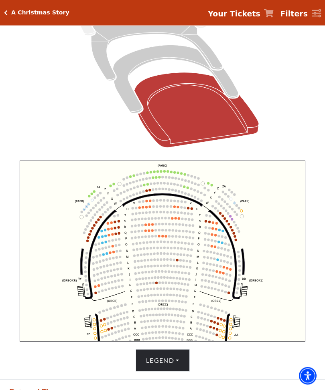
scroll to position [141, 0]
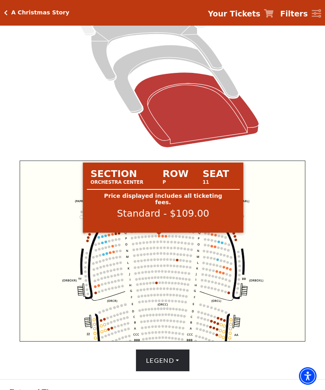
click at [159, 237] on circle at bounding box center [158, 236] width 2 height 2
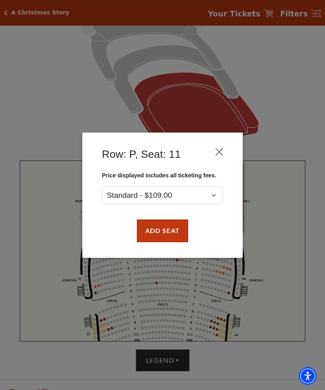
click at [169, 233] on button "Add Seat" at bounding box center [162, 231] width 51 height 22
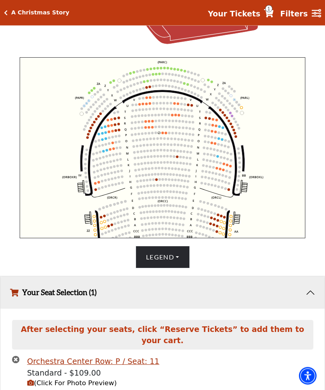
scroll to position [253, 0]
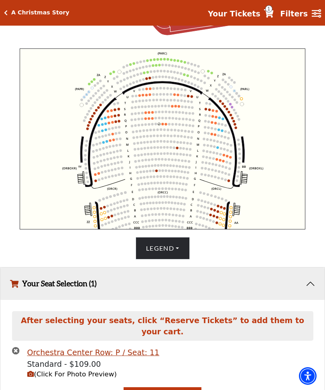
click at [163, 125] on circle at bounding box center [162, 124] width 2 height 2
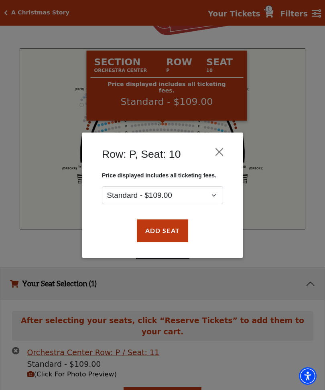
click at [174, 226] on button "Add Seat" at bounding box center [162, 231] width 51 height 22
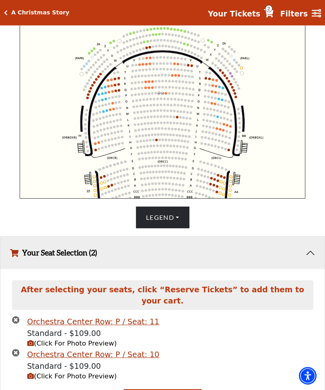
scroll to position [285, 0]
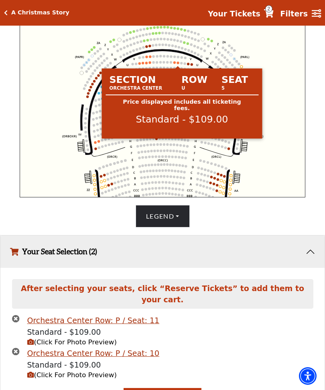
click at [177, 64] on circle at bounding box center [177, 63] width 2 height 2
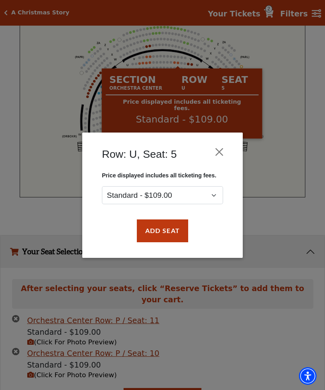
click at [168, 231] on button "Add Seat" at bounding box center [162, 231] width 51 height 22
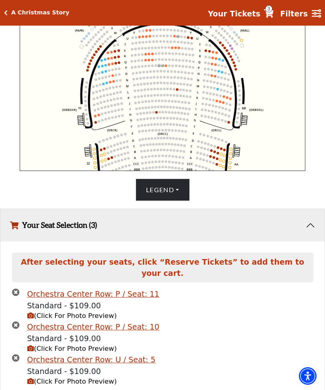
scroll to position [317, 0]
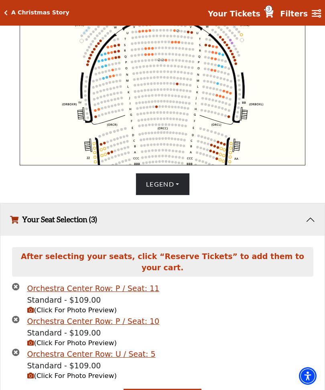
click at [175, 31] on circle at bounding box center [174, 30] width 2 height 2
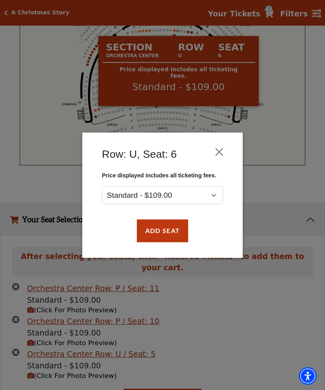
click at [172, 229] on button "Add Seat" at bounding box center [162, 231] width 51 height 22
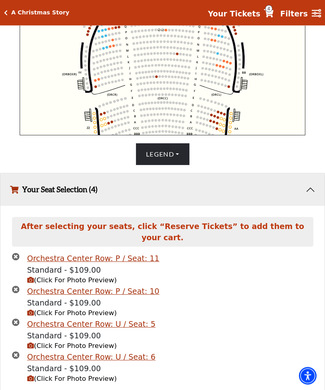
scroll to position [349, 0]
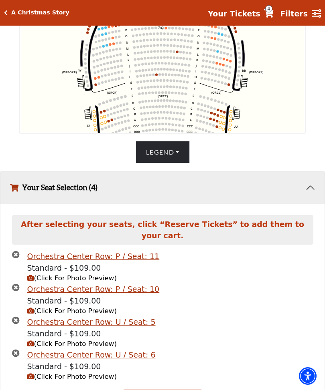
click at [272, 12] on span "4" at bounding box center [268, 8] width 7 height 7
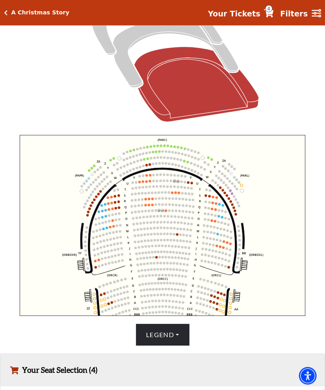
scroll to position [166, 0]
click at [267, 12] on icon "Your Tickets" at bounding box center [269, 13] width 10 height 8
click at [272, 11] on span "4" at bounding box center [268, 8] width 7 height 7
click at [241, 14] on strong "Your Tickets" at bounding box center [234, 13] width 52 height 9
click at [228, 14] on strong "Your Tickets" at bounding box center [234, 13] width 52 height 9
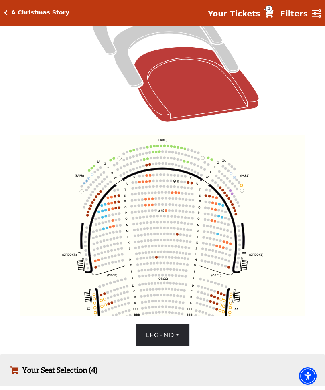
click at [270, 12] on span "4" at bounding box center [268, 8] width 7 height 7
click at [270, 14] on icon "Your Tickets" at bounding box center [269, 13] width 10 height 8
click at [273, 13] on icon "Your Tickets" at bounding box center [269, 13] width 10 height 8
click at [273, 12] on icon "Your Tickets" at bounding box center [269, 13] width 10 height 8
click at [273, 10] on icon "Your Tickets" at bounding box center [269, 13] width 10 height 8
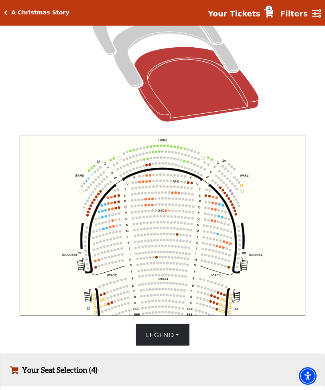
click at [273, 13] on icon "Your Tickets" at bounding box center [269, 13] width 10 height 8
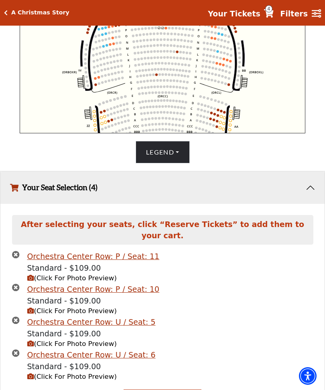
scroll to position [369, 0]
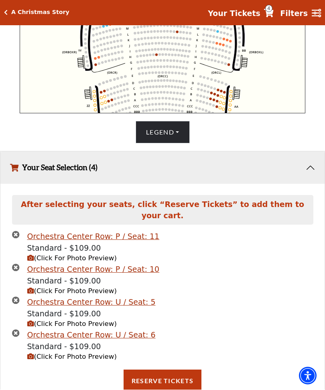
click at [170, 383] on button "Reserve Tickets" at bounding box center [162, 381] width 78 height 22
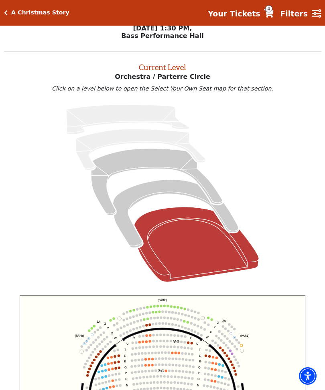
scroll to position [0, 0]
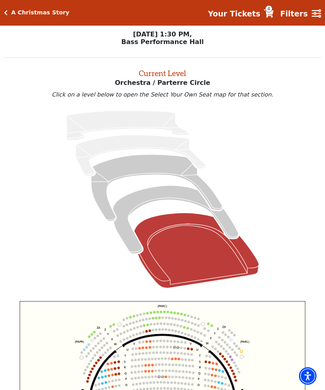
click at [272, 12] on span "4" at bounding box center [268, 8] width 7 height 7
click at [286, 207] on icon at bounding box center [162, 199] width 298 height 188
click at [32, 13] on h5 "A Christmas Story" at bounding box center [40, 12] width 58 height 7
click at [31, 71] on h2 "Current Level" at bounding box center [162, 71] width 317 height 13
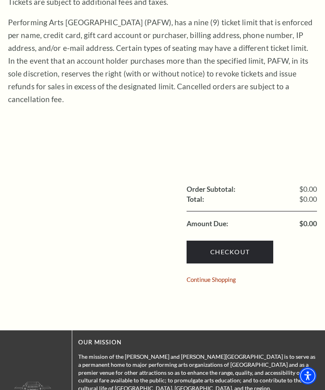
scroll to position [165, 0]
click at [242, 241] on link "Checkout" at bounding box center [229, 252] width 87 height 22
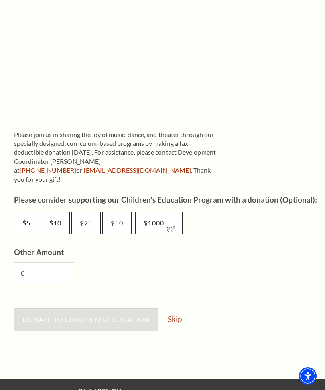
scroll to position [318, 0]
click at [175, 316] on link "Skip" at bounding box center [174, 320] width 14 height 8
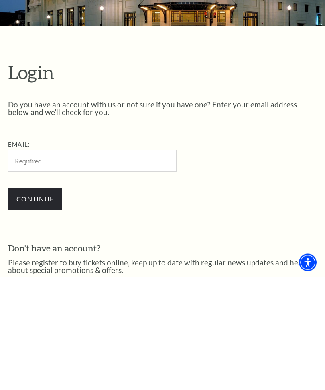
scroll to position [79, 0]
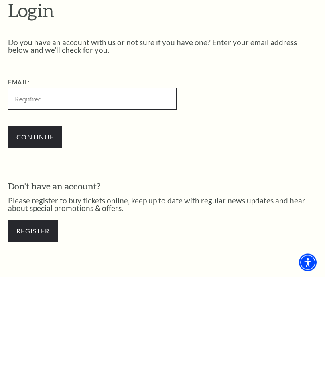
type input "micheledmitchell@att.net"
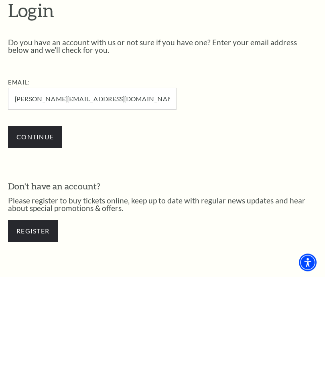
click at [35, 240] on input "Continue" at bounding box center [35, 251] width 54 height 22
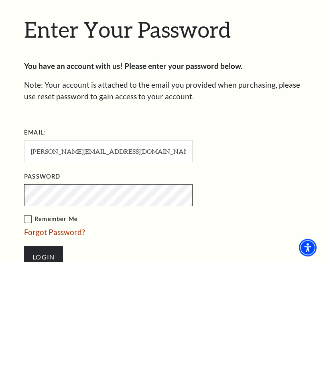
scroll to position [106, 0]
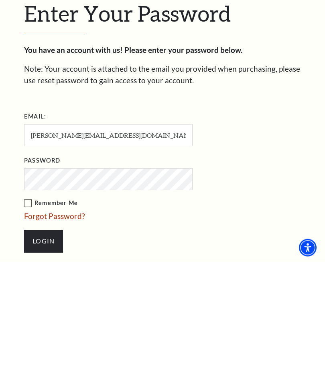
click at [47, 359] on input "Login" at bounding box center [43, 370] width 39 height 22
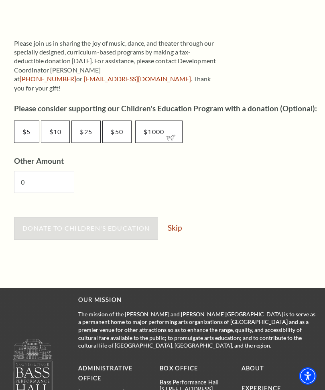
scroll to position [407, 0]
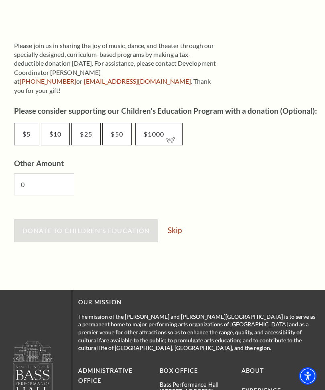
click at [178, 226] on link "Skip" at bounding box center [174, 230] width 14 height 8
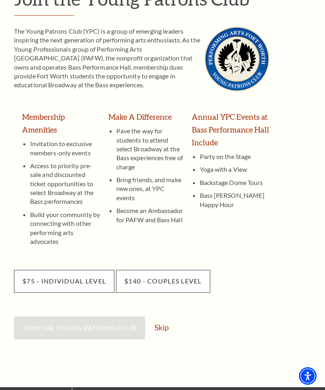
scroll to position [96, 0]
click at [163, 324] on link "Skip" at bounding box center [161, 328] width 14 height 8
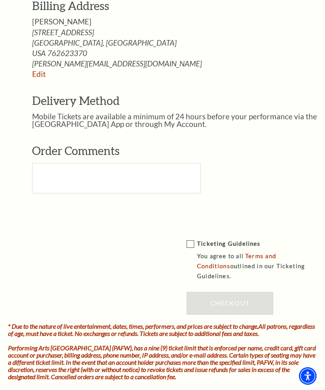
scroll to position [293, 0]
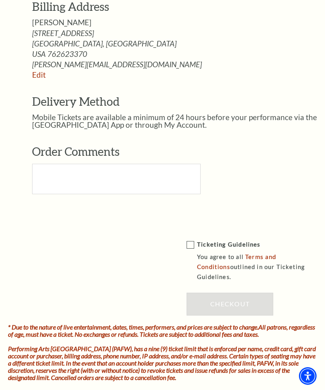
click at [192, 246] on label "Ticketing Guidelines You agree to all Terms and Conditions outlined in our Tick…" at bounding box center [257, 261] width 142 height 42
click at [0, 0] on input "Ticketing Guidelines You agree to all Terms and Conditions outlined in our Tick…" at bounding box center [0, 0] width 0 height 0
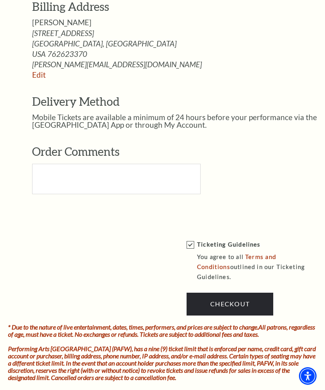
click at [248, 302] on link "Checkout" at bounding box center [229, 304] width 87 height 22
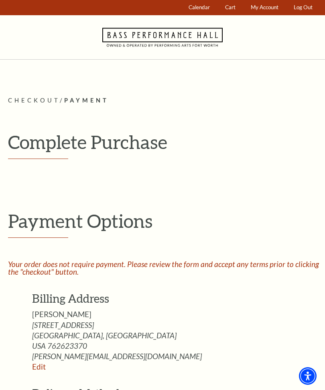
scroll to position [0, 0]
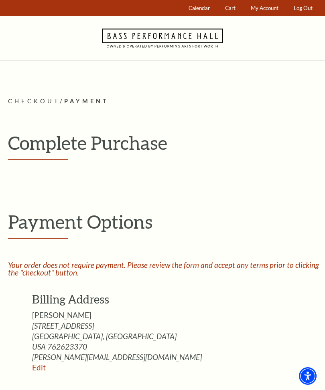
click at [229, 11] on link "Cart" at bounding box center [230, 8] width 18 height 16
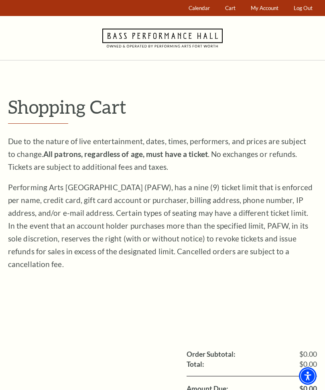
click at [200, 9] on span "Calendar" at bounding box center [198, 8] width 21 height 6
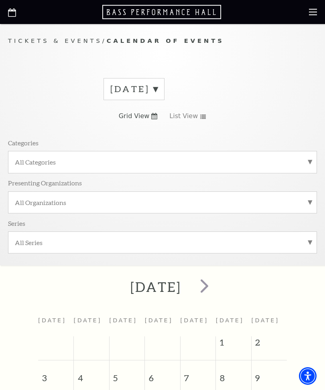
click at [157, 89] on label "[DATE]" at bounding box center [133, 89] width 47 height 12
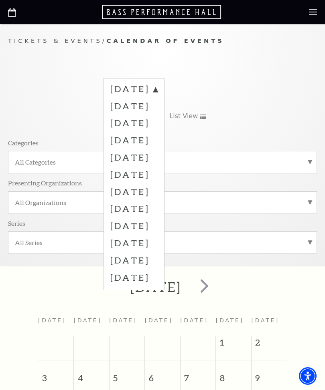
click at [157, 155] on label "[DATE]" at bounding box center [133, 157] width 47 height 17
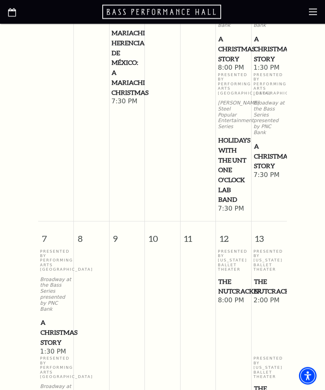
scroll to position [388, 0]
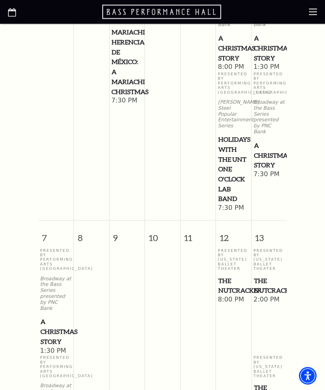
click at [50, 347] on span "1:30 PM" at bounding box center [56, 351] width 32 height 9
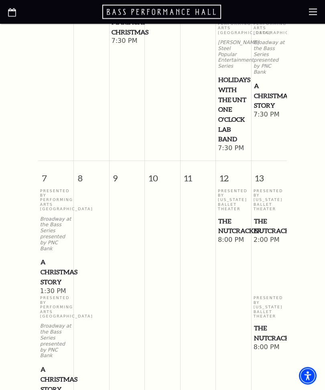
scroll to position [448, 0]
click at [26, 287] on div "[DATE] [DATE] [DATE] [DATE] [DATE] [DATE] [DATE] [DATE] 30 1 2 3 4 5 6 Presente…" at bounding box center [162, 311] width 325 height 973
click at [49, 296] on p "Presented By Performing Arts [GEOGRAPHIC_DATA]" at bounding box center [56, 307] width 32 height 23
click at [52, 257] on span "A Christmas Story" at bounding box center [55, 272] width 31 height 30
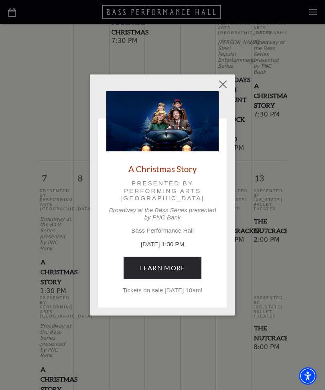
click at [51, 297] on div "A Christmas Story Presented by Performing Arts [GEOGRAPHIC_DATA] at the Bass Se…" at bounding box center [162, 195] width 325 height 390
click at [179, 265] on link "Learn More" at bounding box center [162, 268] width 78 height 22
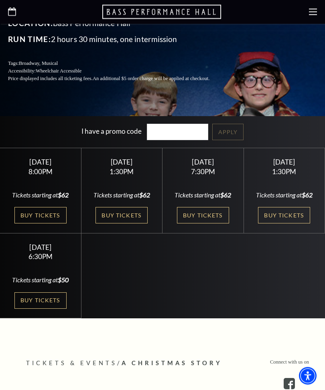
scroll to position [226, 0]
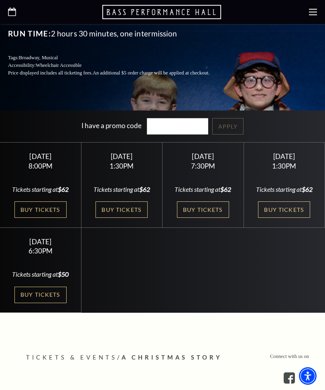
click at [288, 218] on link "Buy Tickets" at bounding box center [284, 210] width 52 height 16
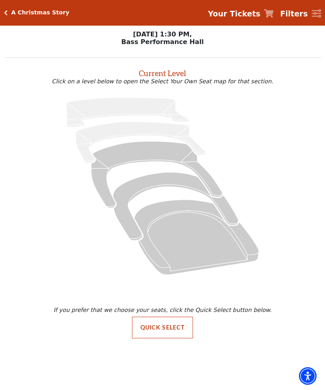
click at [197, 240] on icon "Orchestra / Parterre Circle - Seats Available: 167" at bounding box center [196, 237] width 125 height 75
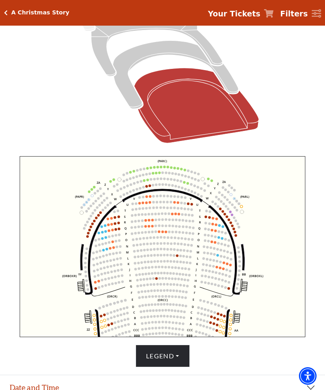
scroll to position [146, 0]
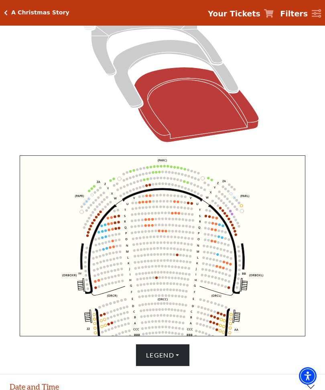
click at [159, 232] on circle at bounding box center [158, 231] width 2 height 2
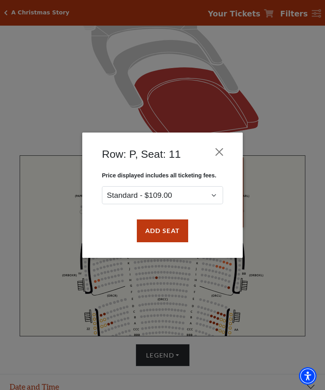
click at [169, 229] on button "Add Seat" at bounding box center [162, 231] width 51 height 22
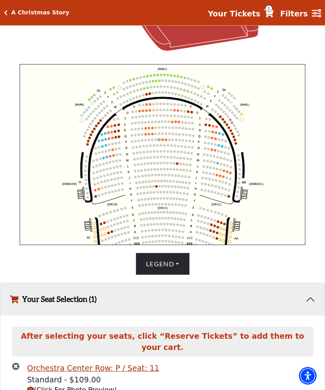
scroll to position [253, 0]
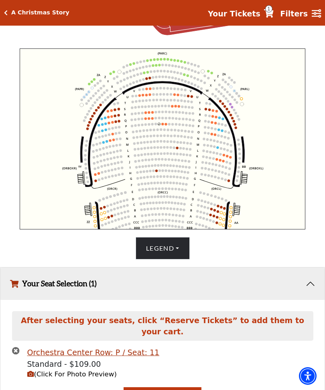
click at [163, 125] on circle at bounding box center [162, 124] width 2 height 2
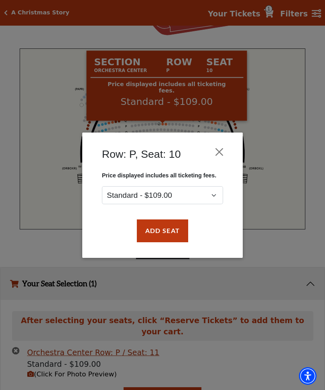
click at [173, 233] on button "Add Seat" at bounding box center [162, 231] width 51 height 22
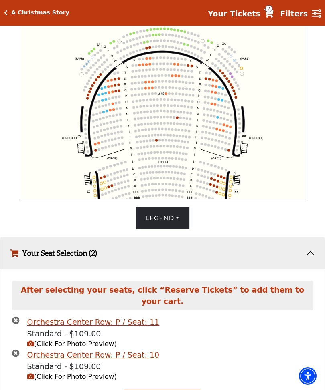
scroll to position [285, 0]
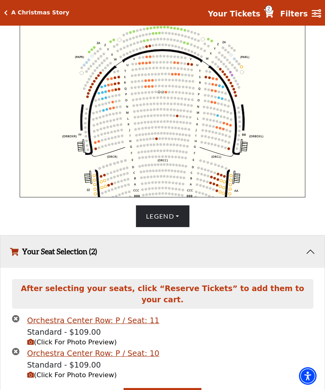
click at [272, 13] on icon "Your Tickets" at bounding box center [269, 13] width 10 height 8
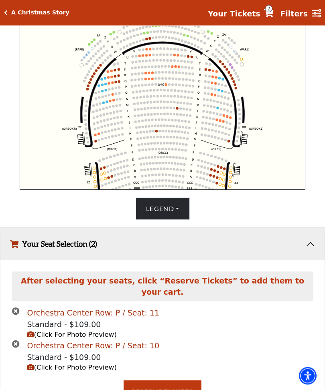
scroll to position [305, 0]
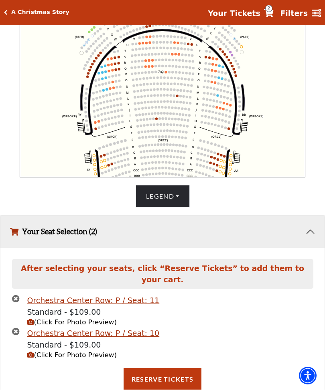
click at [175, 385] on button "Reserve Tickets" at bounding box center [162, 380] width 78 height 22
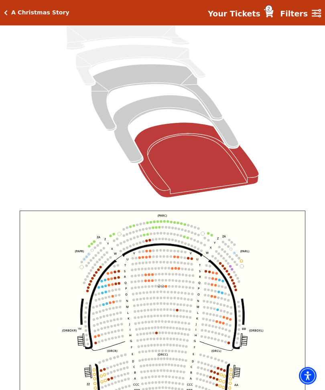
scroll to position [86, 0]
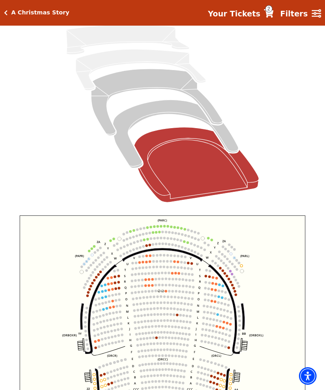
click at [244, 14] on strong "Your Tickets" at bounding box center [234, 13] width 52 height 9
click at [296, 12] on strong "Filters" at bounding box center [294, 13] width 28 height 9
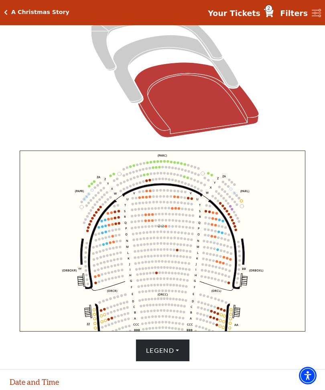
scroll to position [259, 0]
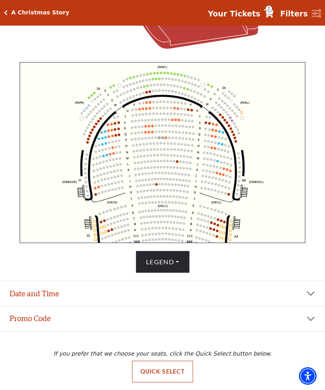
click at [271, 12] on span "2" at bounding box center [268, 8] width 7 height 7
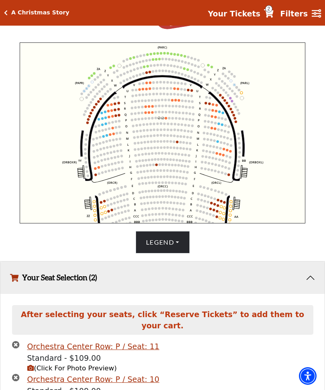
click at [272, 14] on icon "Your Tickets" at bounding box center [269, 13] width 10 height 8
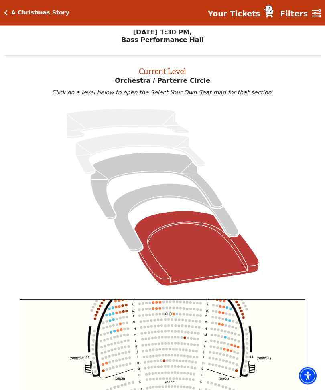
scroll to position [0, 0]
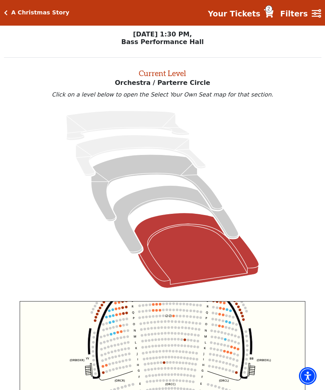
click at [272, 11] on span "2" at bounding box center [268, 8] width 7 height 7
click at [318, 12] on icon "Filters" at bounding box center [316, 13] width 10 height 9
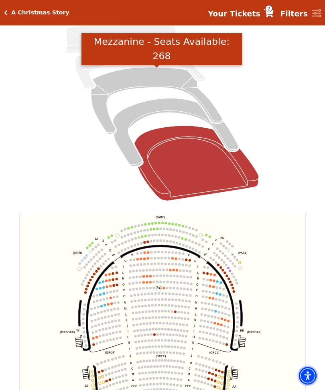
scroll to position [87, 0]
click at [156, 85] on icon "Mezzanine - Seats Available: 268" at bounding box center [156, 100] width 131 height 67
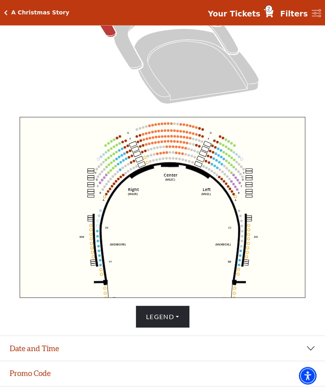
scroll to position [184, 0]
click at [199, 69] on icon "Orchestra / Parterre Circle - Seats Available: 167" at bounding box center [196, 66] width 125 height 75
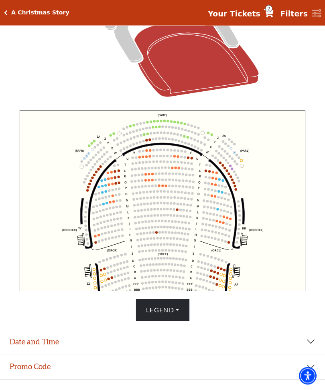
scroll to position [191, 0]
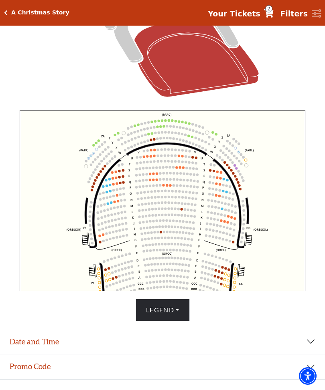
click at [282, 204] on icon "Left (ORPITL) Right (ORPITR) Center (ORPITC) ZZ AA YY BB ZA ZA (ORCL) (ORCR) (O…" at bounding box center [162, 200] width 285 height 181
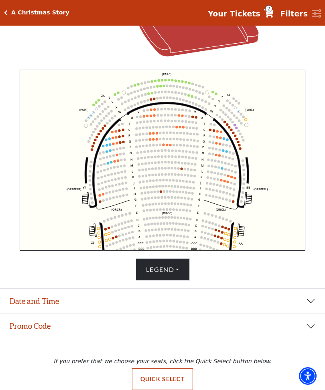
scroll to position [232, 0]
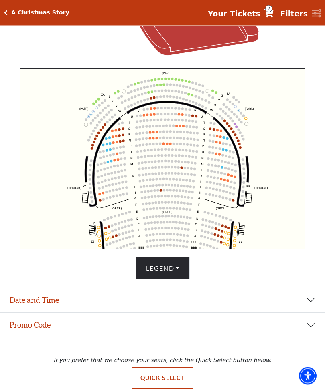
click at [169, 389] on button "Quick Select" at bounding box center [162, 379] width 61 height 22
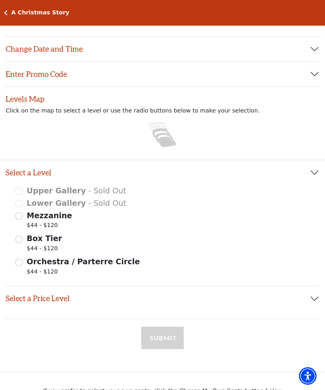
scroll to position [23, 0]
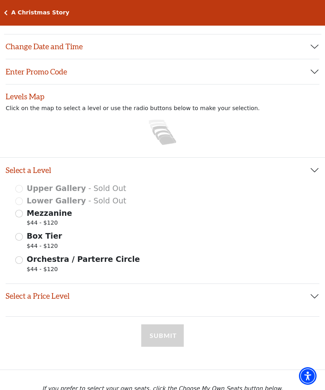
click at [20, 261] on input "Orchestra / Parterre Circle $44 - $120" at bounding box center [19, 260] width 8 height 8
radio input "true"
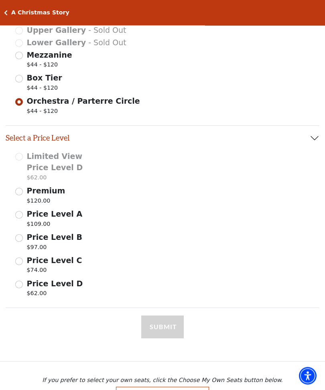
scroll to position [182, 0]
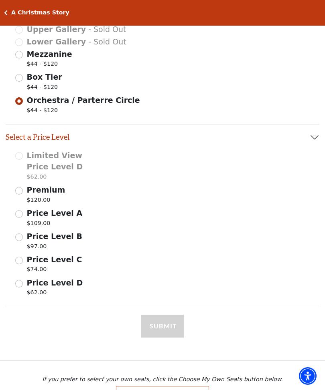
click at [20, 190] on input "Premium $120.00" at bounding box center [19, 191] width 8 height 8
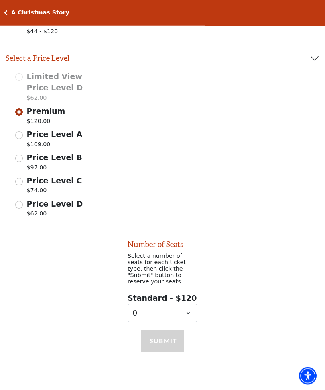
scroll to position [273, 0]
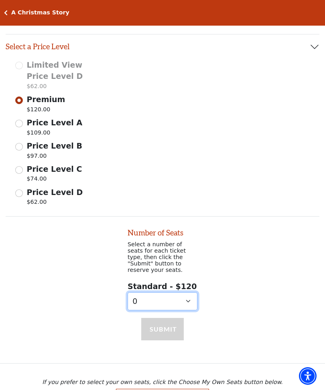
click at [189, 294] on select "0 1 2 3 4 5 6 7 8 9" at bounding box center [162, 302] width 70 height 18
select select "2"
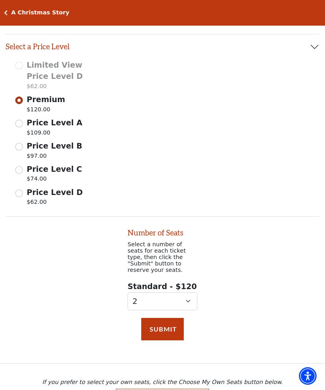
click at [165, 326] on button "Submit" at bounding box center [162, 329] width 42 height 22
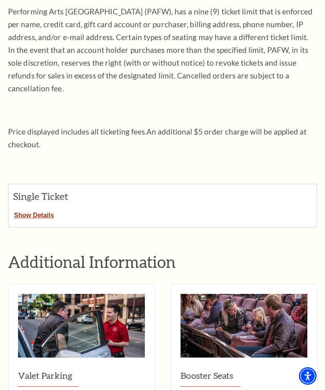
scroll to position [193, 0]
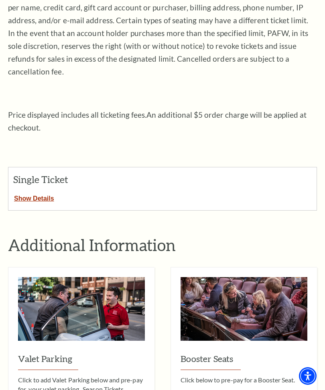
click at [33, 192] on button "Show Details" at bounding box center [33, 197] width 51 height 10
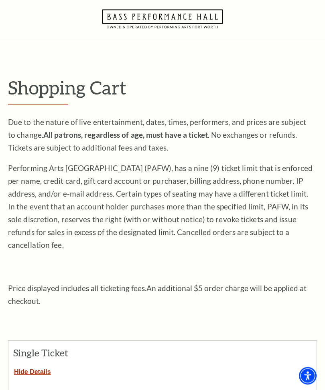
scroll to position [0, 0]
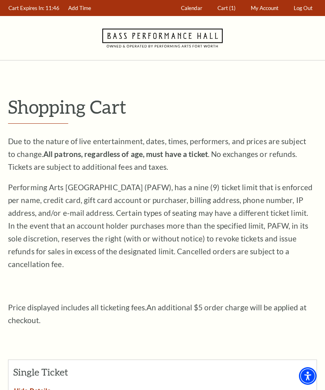
click at [229, 9] on span "(1)" at bounding box center [232, 8] width 6 height 6
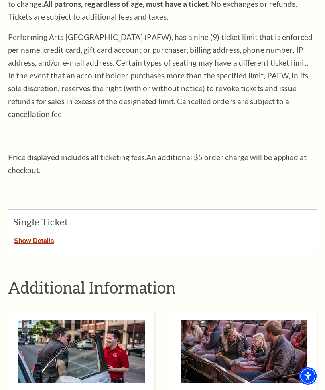
scroll to position [150, 0]
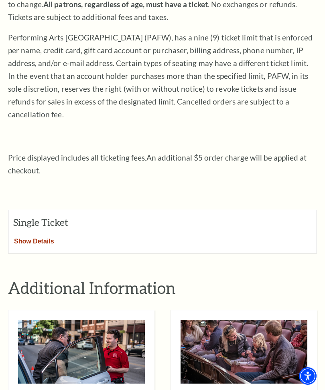
click at [39, 235] on button "Show Details" at bounding box center [33, 240] width 51 height 10
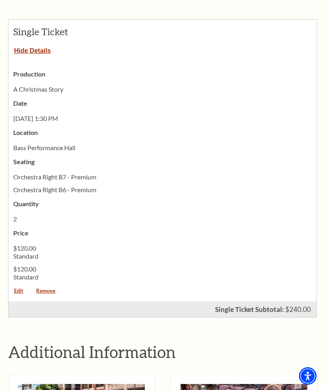
scroll to position [352, 0]
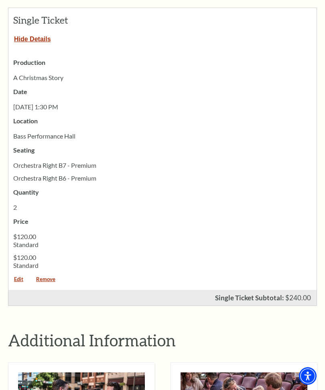
click at [17, 277] on link "Edit" at bounding box center [18, 282] width 20 height 11
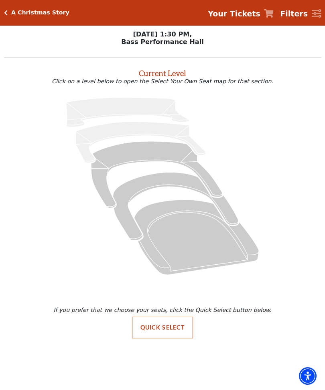
click at [151, 327] on button "Quick Select" at bounding box center [162, 328] width 61 height 22
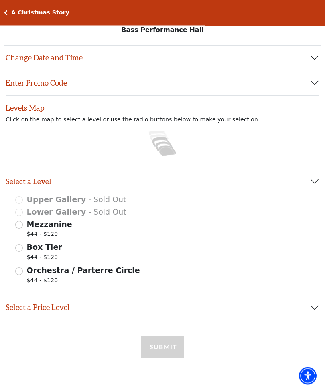
scroll to position [16, 0]
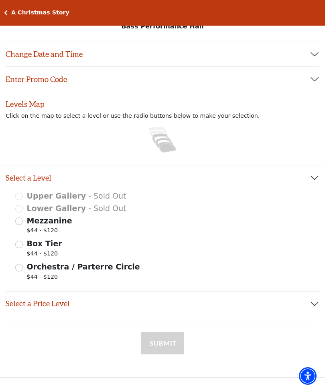
click at [18, 267] on input "Orchestra / Parterre Circle $44 - $120" at bounding box center [19, 268] width 8 height 8
radio input "true"
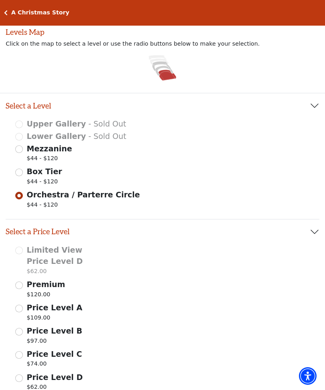
click at [20, 306] on input "Price Level A $109.00" at bounding box center [19, 309] width 8 height 8
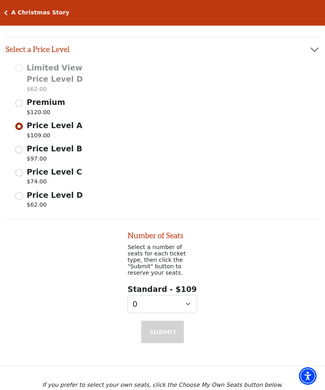
scroll to position [273, 0]
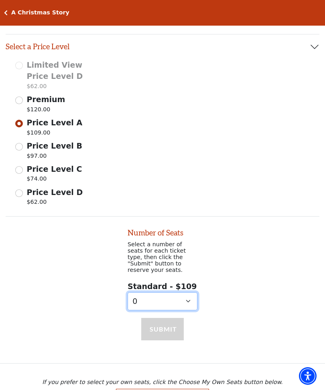
click at [190, 293] on select "0 1 2 3 4 5 6 7 8 9" at bounding box center [162, 302] width 70 height 18
select select "2"
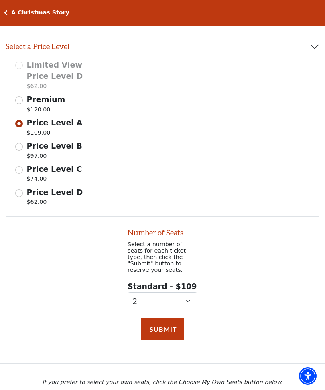
click at [167, 324] on button "Submit" at bounding box center [162, 329] width 42 height 22
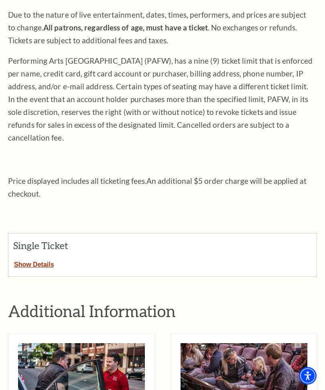
click at [38, 258] on button "Show Details" at bounding box center [33, 263] width 51 height 10
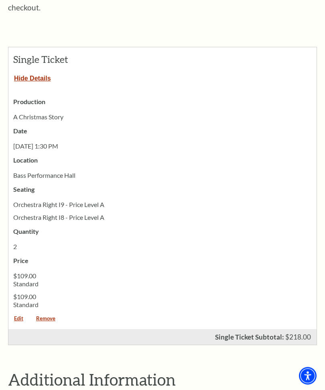
scroll to position [313, 0]
click at [18, 316] on link "Edit" at bounding box center [18, 321] width 20 height 11
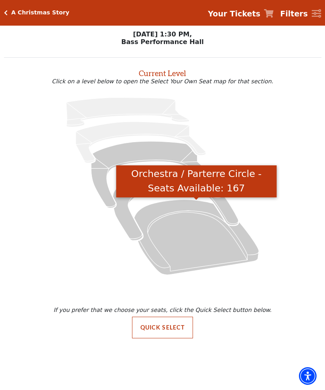
click at [212, 252] on icon "Orchestra / Parterre Circle - Seats Available: 167" at bounding box center [196, 237] width 125 height 75
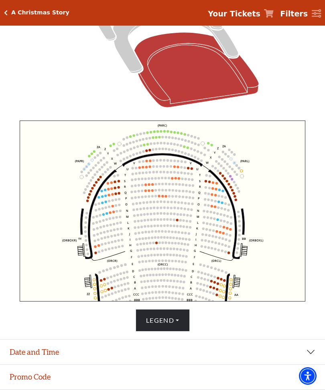
scroll to position [182, 0]
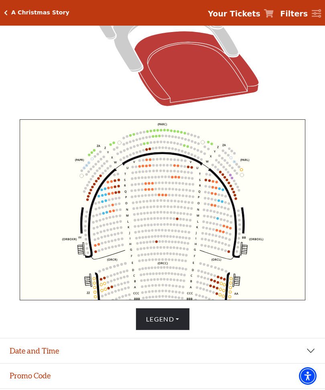
click at [101, 244] on circle at bounding box center [102, 243] width 2 height 2
click at [98, 248] on icon "Left (ORPITL) Right (ORPITR) Center (ORPITC) ZZ AA YY BB ZA ZA (ORCL) (ORCR) (O…" at bounding box center [162, 209] width 285 height 181
click at [98, 246] on circle at bounding box center [98, 244] width 2 height 2
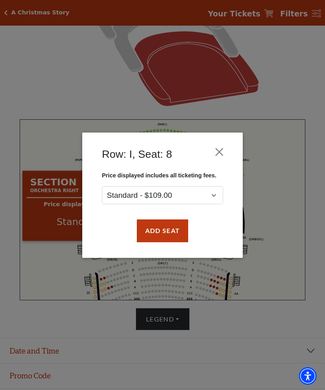
click at [221, 149] on button "Close" at bounding box center [219, 151] width 15 height 15
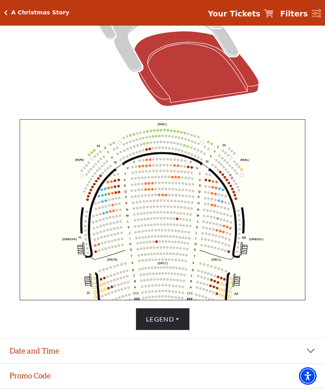
click at [111, 194] on icon "Left (ORPITL) Right (ORPITR) Center (ORPITC) ZZ AA YY BB ZA ZA (ORCL) (ORCR) (O…" at bounding box center [162, 209] width 285 height 181
click at [109, 189] on circle at bounding box center [108, 188] width 2 height 2
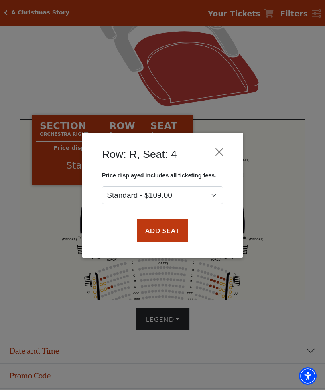
click at [223, 149] on button "Close" at bounding box center [219, 151] width 15 height 15
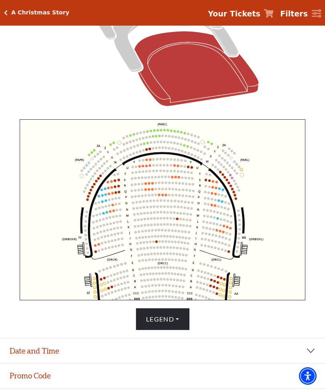
click at [216, 226] on circle at bounding box center [217, 224] width 2 height 2
click at [220, 226] on circle at bounding box center [220, 225] width 2 height 2
click at [220, 232] on circle at bounding box center [220, 231] width 2 height 2
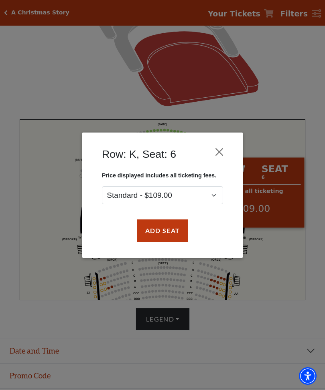
click at [224, 150] on button "Close" at bounding box center [219, 151] width 15 height 15
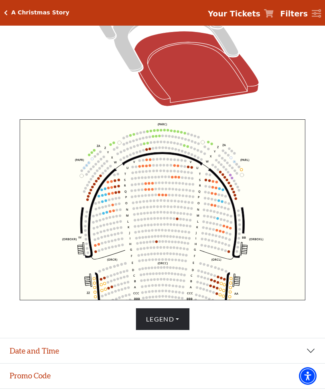
click at [138, 301] on text "BBB" at bounding box center [137, 299] width 6 height 4
click at [224, 297] on circle at bounding box center [223, 296] width 2 height 2
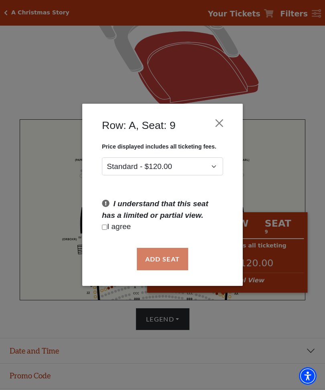
click at [221, 126] on button "Close" at bounding box center [219, 123] width 15 height 15
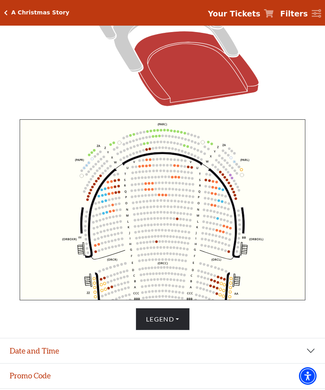
click at [223, 297] on circle at bounding box center [223, 296] width 2 height 2
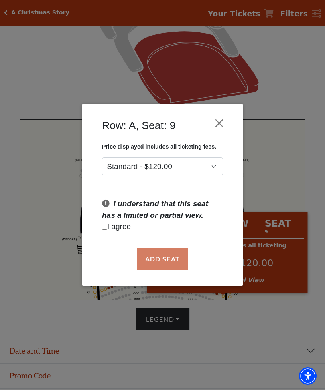
click at [225, 121] on button "Close" at bounding box center [219, 123] width 15 height 15
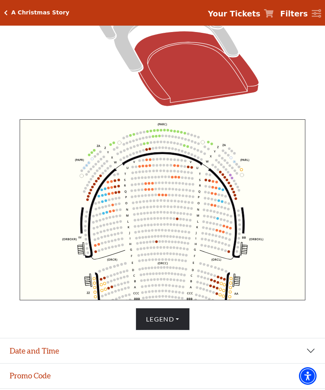
click at [108, 284] on circle at bounding box center [108, 282] width 2 height 2
click at [109, 287] on icon "Left (ORPITL) Right (ORPITR) Center (ORPITC) ZZ AA YY BB ZA ZA (ORCL) (ORCR) (O…" at bounding box center [162, 209] width 285 height 181
click at [111, 287] on circle at bounding box center [112, 287] width 2 height 2
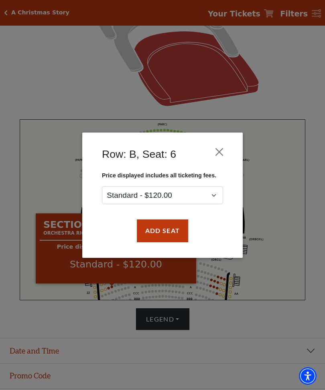
click at [225, 148] on button "Close" at bounding box center [219, 151] width 15 height 15
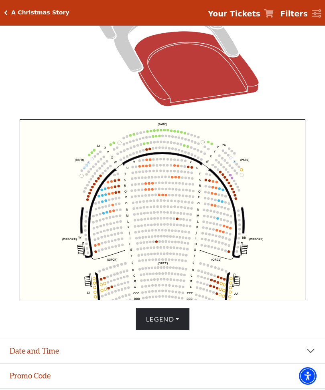
click at [213, 294] on circle at bounding box center [213, 292] width 2 height 2
click at [217, 294] on circle at bounding box center [216, 294] width 2 height 2
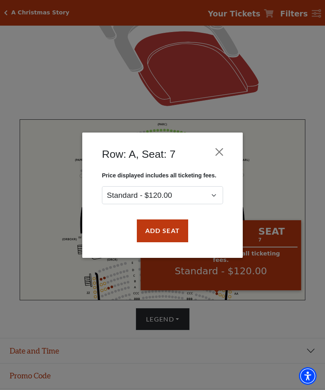
click at [219, 151] on button "Close" at bounding box center [219, 151] width 15 height 15
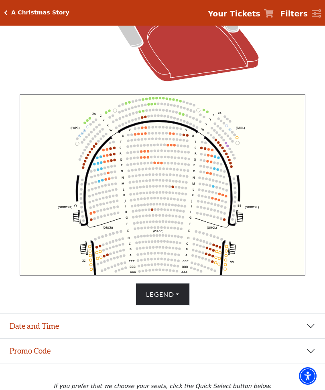
scroll to position [232, 0]
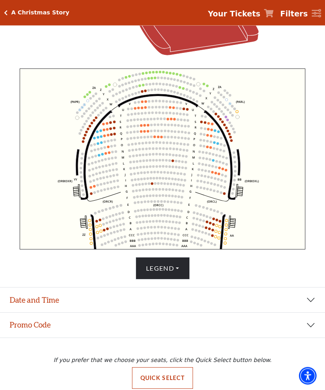
click at [165, 389] on button "Quick Select" at bounding box center [162, 379] width 61 height 22
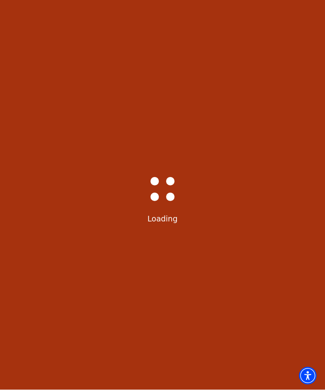
scroll to position [0, 0]
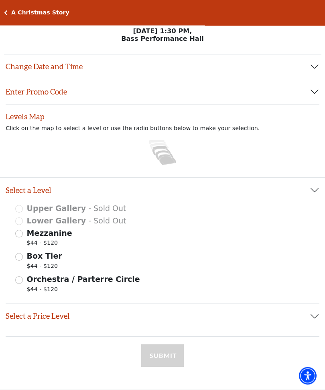
click at [22, 280] on input "Orchestra / Parterre Circle $44 - $120" at bounding box center [19, 281] width 8 height 8
radio input "true"
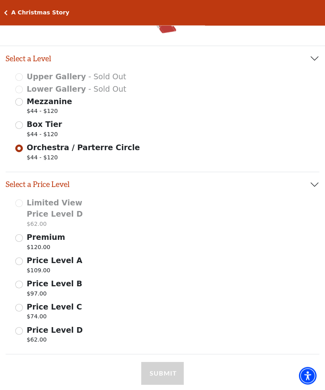
scroll to position [135, 0]
click at [20, 260] on input "Price Level A $109.00" at bounding box center [19, 261] width 8 height 8
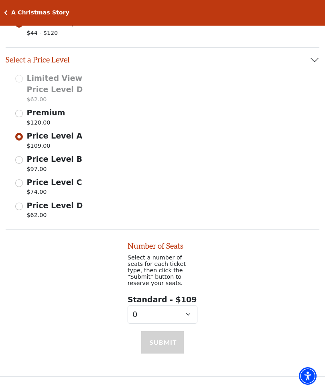
scroll to position [273, 0]
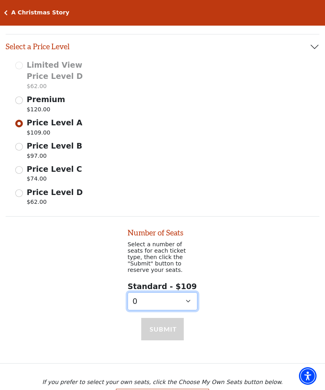
click at [188, 297] on select "0 1 2 3 4 5 6 7 8 9" at bounding box center [162, 302] width 70 height 18
select select "2"
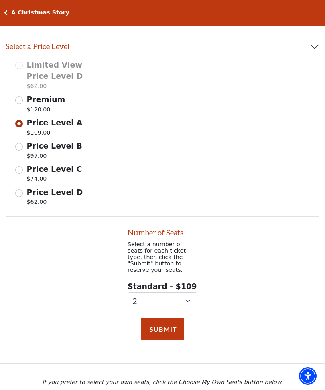
click at [164, 323] on button "Submit" at bounding box center [162, 329] width 42 height 22
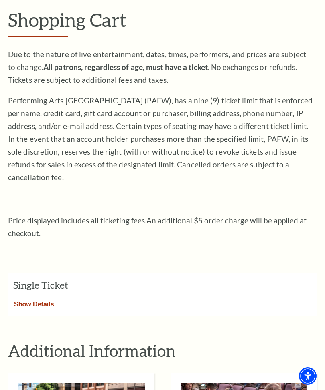
scroll to position [136, 0]
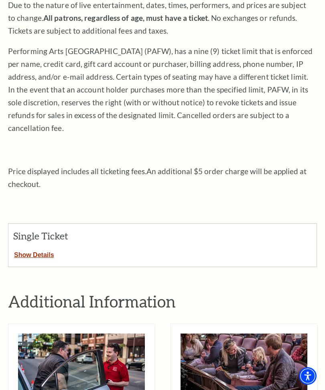
click at [30, 248] on button "Show Details" at bounding box center [33, 253] width 51 height 10
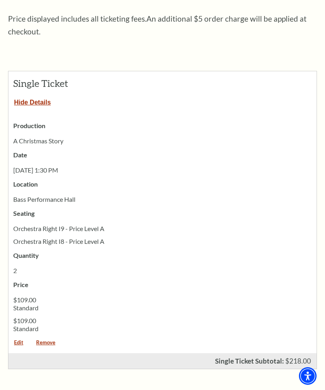
scroll to position [289, 0]
click at [17, 340] on link "Edit" at bounding box center [18, 345] width 20 height 11
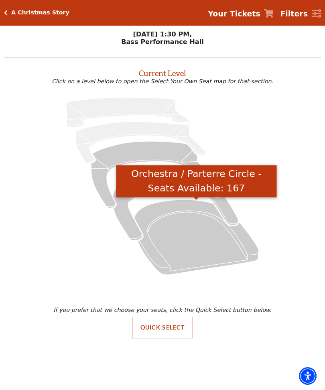
click at [205, 237] on icon "Orchestra / Parterre Circle - Seats Available: 167" at bounding box center [196, 237] width 125 height 75
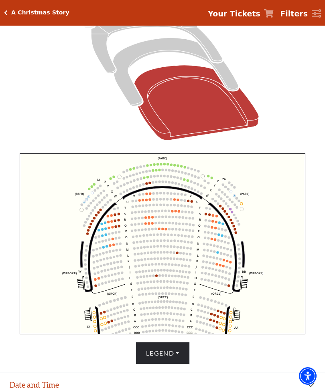
scroll to position [157, 0]
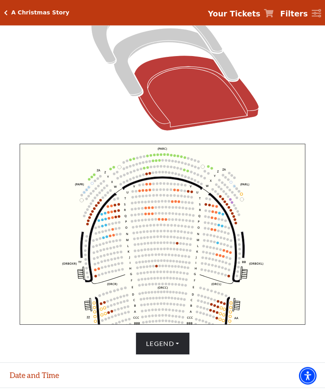
click at [174, 355] on button "Legend" at bounding box center [162, 344] width 54 height 22
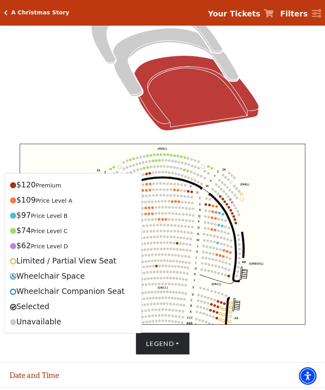
click at [323, 238] on div "Choose My Seats Quick Select Current Level Orchestra / Parterre Circle Click on…" at bounding box center [162, 127] width 325 height 455
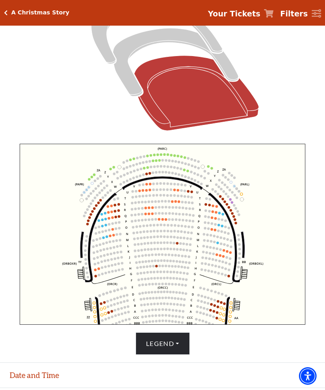
click at [113, 218] on circle at bounding box center [112, 217] width 2 height 2
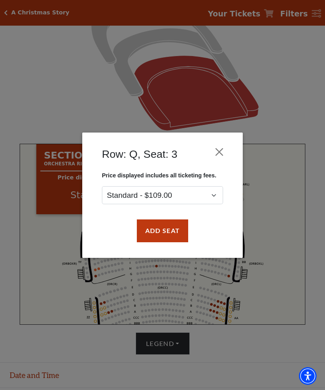
click at [217, 151] on button "Close" at bounding box center [219, 151] width 15 height 15
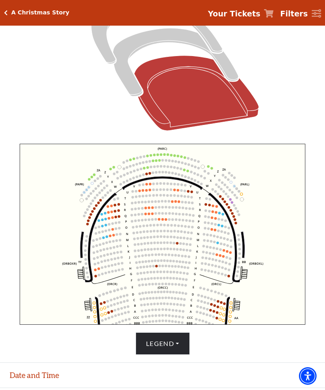
click at [161, 232] on circle at bounding box center [160, 231] width 2 height 2
click at [140, 191] on circle at bounding box center [139, 191] width 2 height 2
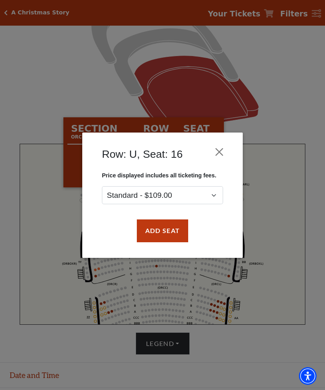
click at [216, 152] on button "Close" at bounding box center [219, 151] width 15 height 15
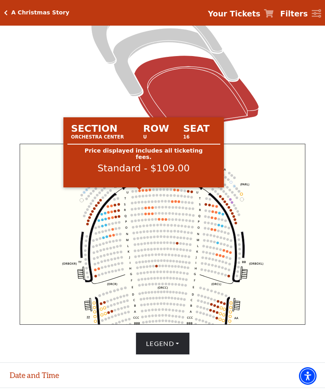
click at [139, 192] on circle at bounding box center [139, 191] width 2 height 2
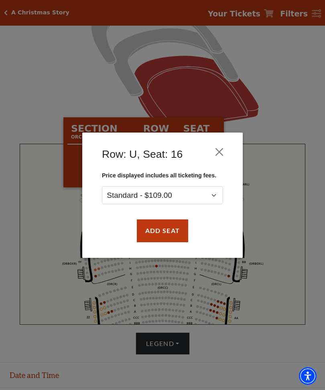
click at [220, 149] on button "Close" at bounding box center [219, 151] width 15 height 15
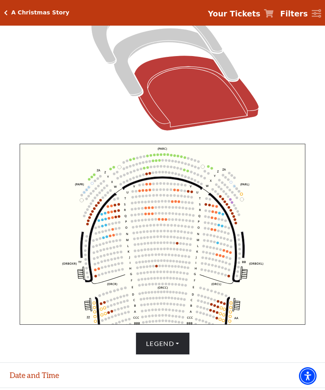
click at [159, 220] on circle at bounding box center [158, 219] width 2 height 2
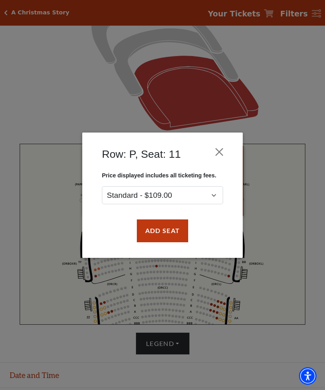
click at [173, 230] on button "Add Seat" at bounding box center [162, 231] width 51 height 22
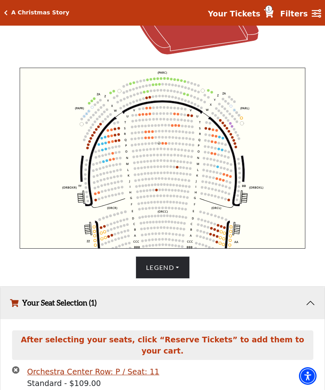
scroll to position [253, 0]
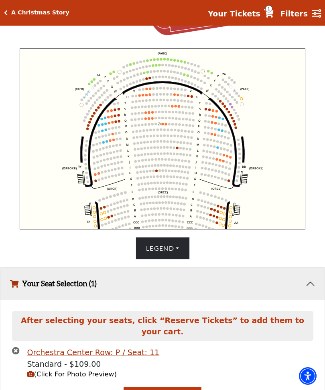
click at [163, 125] on circle at bounding box center [162, 124] width 2 height 2
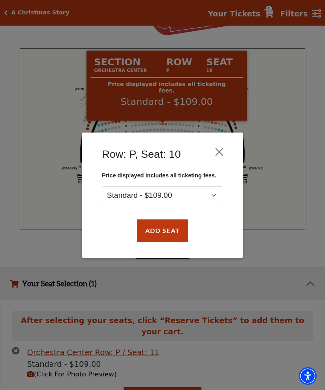
click at [171, 235] on button "Add Seat" at bounding box center [162, 231] width 51 height 22
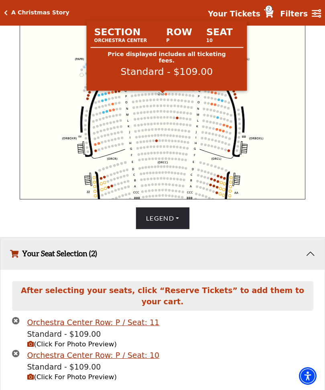
scroll to position [285, 0]
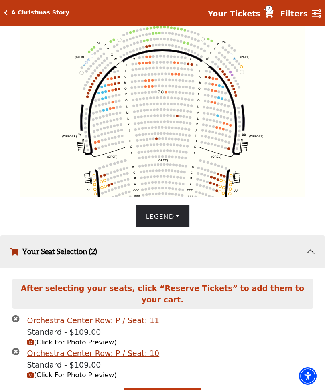
click at [273, 12] on icon "Your Tickets" at bounding box center [269, 13] width 10 height 8
click at [271, 12] on span "2" at bounding box center [268, 8] width 7 height 7
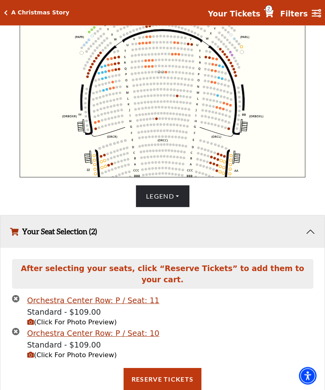
scroll to position [305, 0]
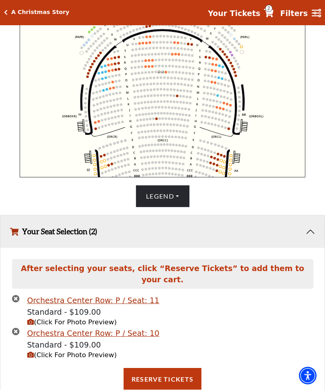
click at [175, 383] on button "Reserve Tickets" at bounding box center [162, 380] width 78 height 22
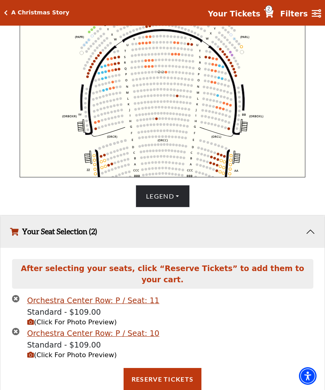
click at [272, 12] on span "2" at bounding box center [268, 8] width 7 height 7
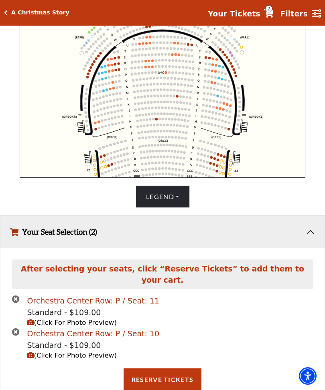
click at [271, 13] on icon "Your Tickets" at bounding box center [269, 13] width 10 height 8
click at [270, 12] on span "2" at bounding box center [268, 8] width 7 height 7
click at [269, 11] on span "2" at bounding box center [268, 8] width 7 height 7
click at [268, 14] on icon "Your Tickets" at bounding box center [269, 13] width 10 height 8
click at [271, 13] on icon "Your Tickets" at bounding box center [269, 13] width 10 height 8
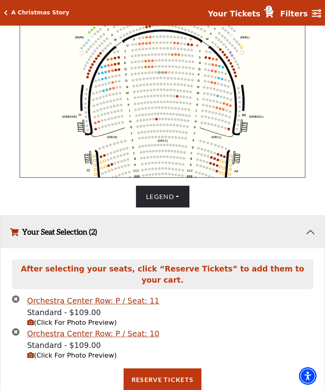
click at [270, 12] on span "2" at bounding box center [268, 8] width 7 height 7
click at [271, 9] on span "2" at bounding box center [268, 8] width 7 height 7
click at [273, 12] on icon "Your Tickets" at bounding box center [269, 13] width 10 height 8
click at [272, 11] on span "2" at bounding box center [268, 8] width 7 height 7
click at [272, 12] on span "2" at bounding box center [268, 8] width 7 height 7
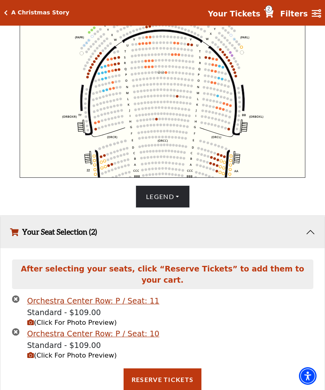
click at [270, 12] on span "2" at bounding box center [268, 8] width 7 height 7
click at [292, 14] on strong "Filters" at bounding box center [294, 13] width 28 height 9
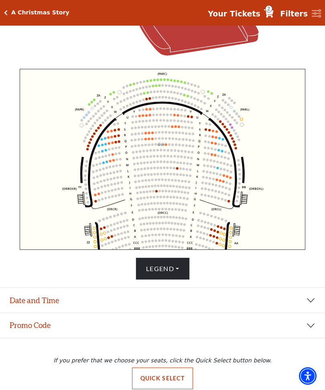
click at [313, 14] on icon "Filters" at bounding box center [316, 13] width 10 height 9
click at [297, 18] on strong "Filters" at bounding box center [294, 13] width 28 height 9
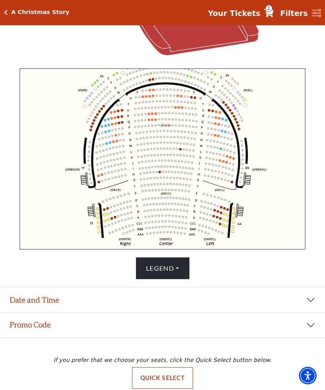
click at [165, 389] on button "Quick Select" at bounding box center [162, 379] width 61 height 22
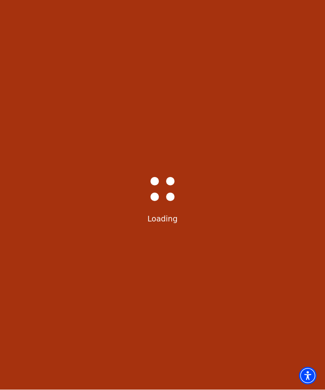
scroll to position [0, 0]
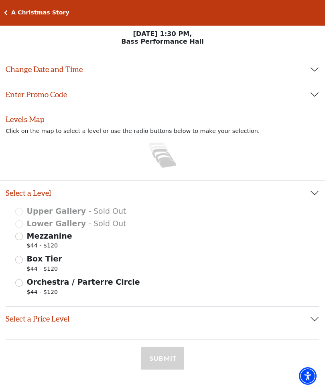
click at [23, 280] on div "Orchestra / Parterre Circle $44 - $120" at bounding box center [162, 287] width 294 height 22
click at [17, 281] on input "Orchestra / Parterre Circle $44 - $120" at bounding box center [19, 283] width 8 height 8
radio input "true"
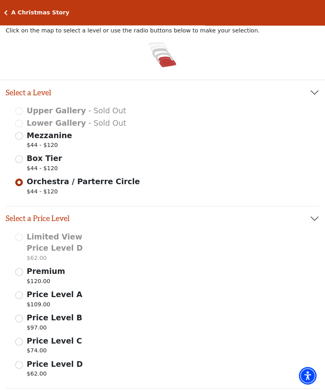
scroll to position [101, 0]
click at [18, 295] on input "Price Level A $109.00" at bounding box center [19, 296] width 8 height 8
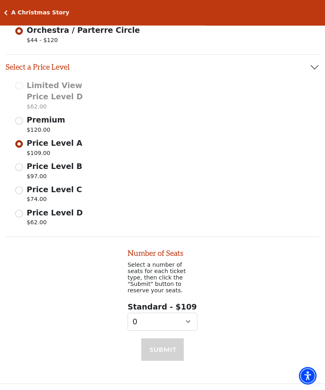
scroll to position [273, 0]
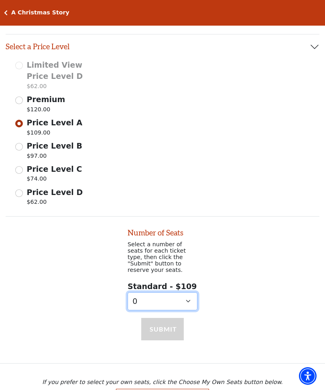
click at [186, 293] on select "0 1 2 3 4 5 6 7 8 9" at bounding box center [162, 302] width 70 height 18
select select "2"
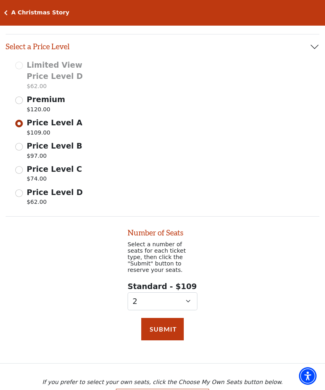
click at [166, 323] on button "Submit" at bounding box center [162, 329] width 42 height 22
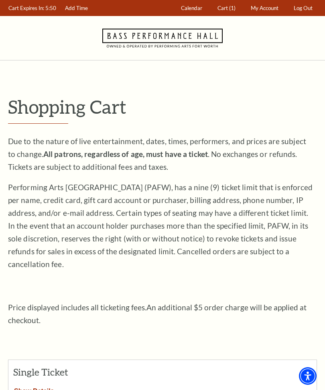
click at [224, 11] on link "Cart (1)" at bounding box center [227, 8] width 26 height 16
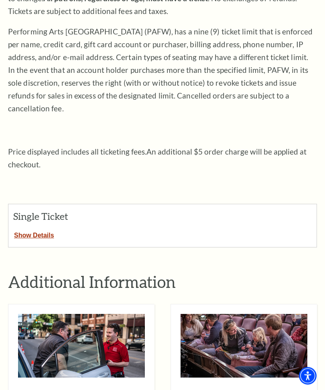
scroll to position [156, 0]
click at [35, 229] on button "Show Details" at bounding box center [33, 234] width 51 height 10
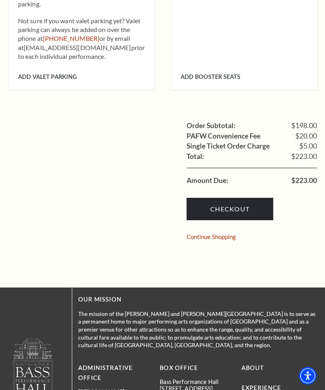
scroll to position [850, 0]
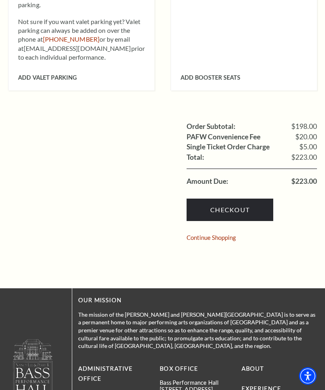
click at [226, 235] on link "Continue Shopping" at bounding box center [210, 238] width 49 height 6
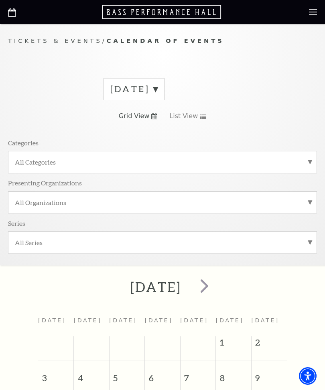
click at [157, 87] on label "[DATE]" at bounding box center [133, 89] width 47 height 12
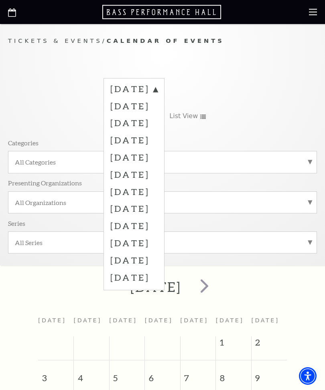
click at [157, 155] on label "[DATE]" at bounding box center [133, 157] width 47 height 17
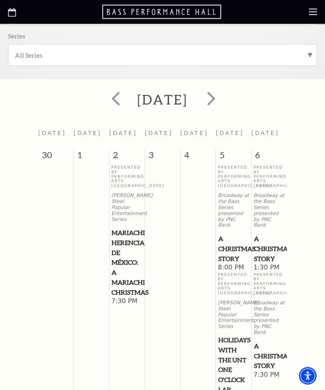
scroll to position [188, 0]
click at [231, 245] on span "A Christmas Story" at bounding box center [233, 249] width 30 height 30
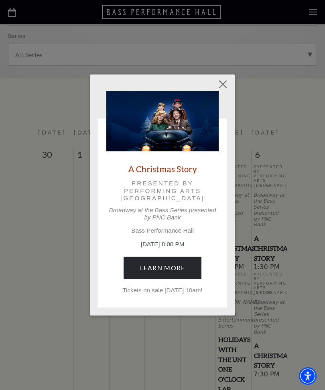
click at [180, 265] on link "Learn More" at bounding box center [162, 268] width 78 height 22
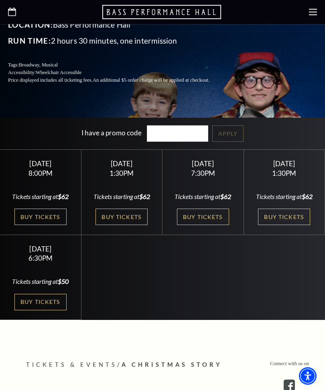
scroll to position [216, 0]
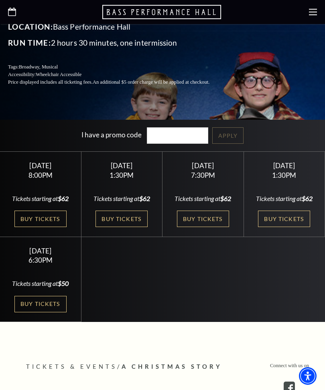
click at [41, 227] on link "Buy Tickets" at bounding box center [40, 219] width 52 height 16
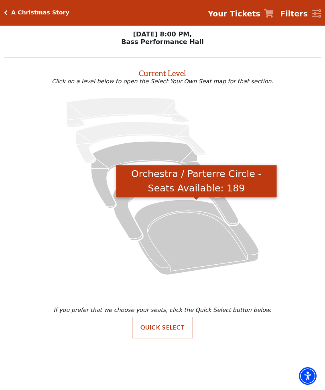
click at [209, 247] on icon "Orchestra / Parterre Circle - Seats Available: 189" at bounding box center [196, 237] width 125 height 75
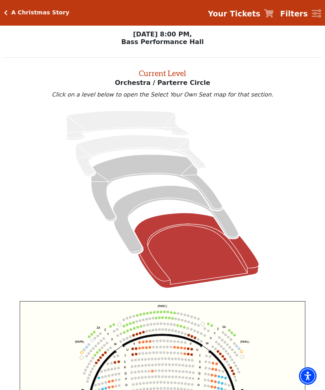
click at [26, 15] on h5 "A Christmas Story" at bounding box center [40, 12] width 58 height 7
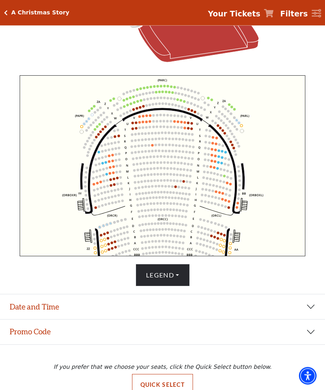
scroll to position [226, 0]
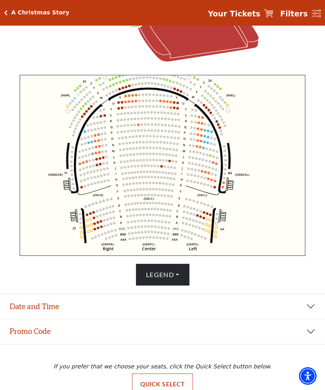
click at [306, 319] on button "Date and Time" at bounding box center [162, 306] width 325 height 25
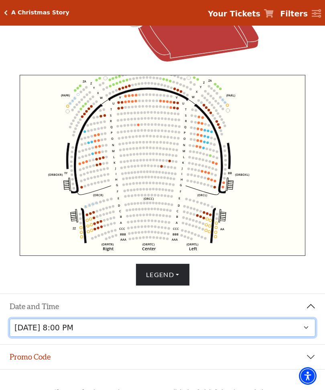
click at [307, 337] on select "Friday, December 5 at 8:00 PM Saturday, December 6 at 1:30 PM Saturday, Decembe…" at bounding box center [163, 328] width 306 height 18
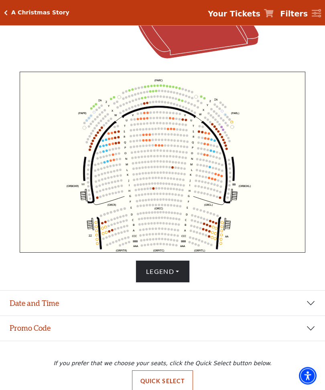
scroll to position [232, 0]
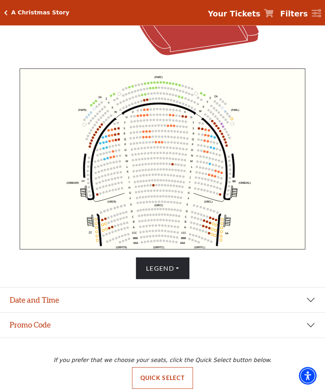
click at [310, 313] on button "Date and Time" at bounding box center [162, 300] width 325 height 25
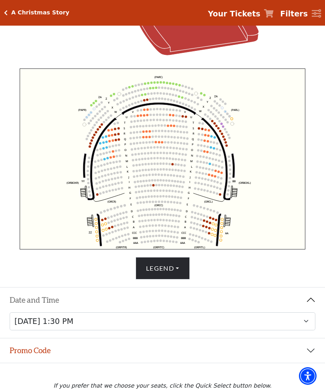
scroll to position [258, 0]
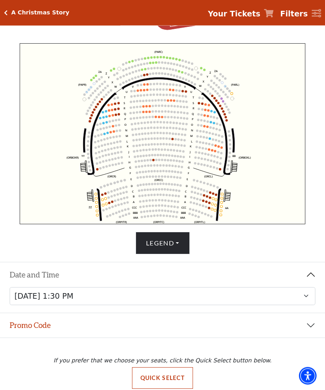
click at [178, 389] on button "Quick Select" at bounding box center [162, 379] width 61 height 22
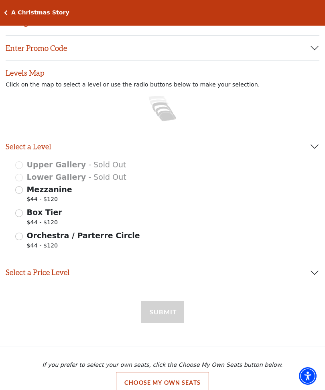
scroll to position [36, 0]
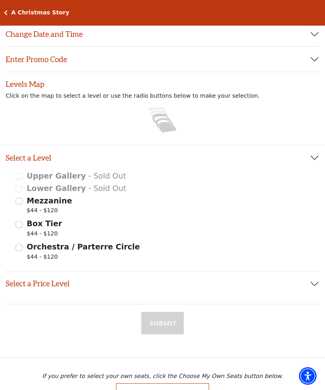
click at [19, 249] on input "Orchestra / Parterre Circle $44 - $120" at bounding box center [19, 248] width 8 height 8
radio input "true"
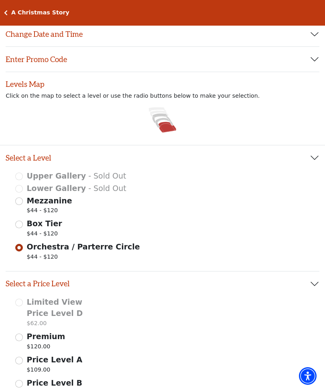
click at [21, 357] on input "Price Level A $109.00" at bounding box center [19, 361] width 8 height 8
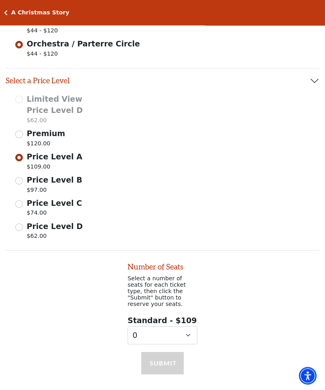
scroll to position [273, 0]
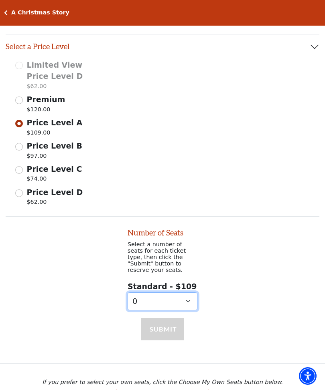
click at [186, 295] on select "0 1 2 3 4 5 6 7 8 9" at bounding box center [162, 302] width 70 height 18
select select "2"
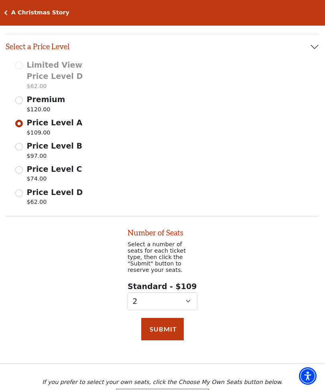
click at [166, 320] on button "Submit" at bounding box center [162, 329] width 42 height 22
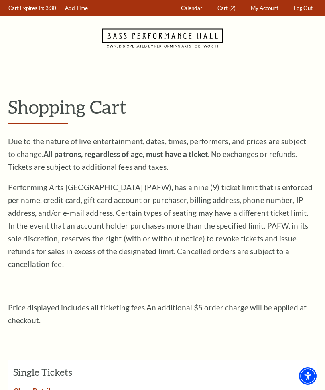
click at [225, 11] on span "Cart" at bounding box center [222, 8] width 10 height 6
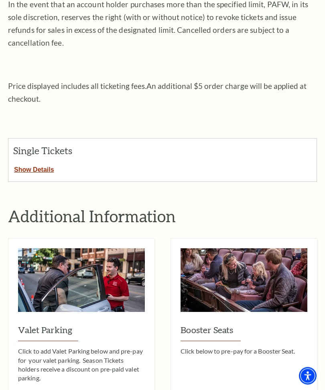
scroll to position [222, 0]
click at [47, 163] on button "Show Details" at bounding box center [33, 168] width 51 height 10
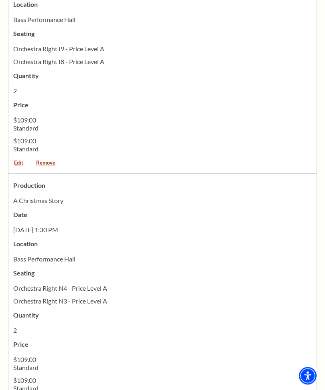
scroll to position [469, 0]
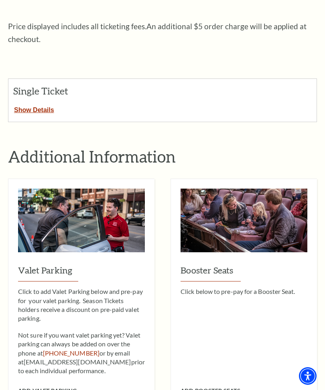
scroll to position [281, 0]
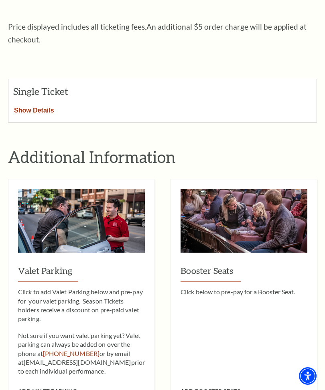
click at [37, 104] on button "Show Details" at bounding box center [33, 109] width 51 height 10
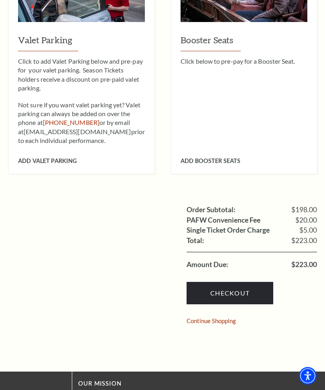
scroll to position [767, 0]
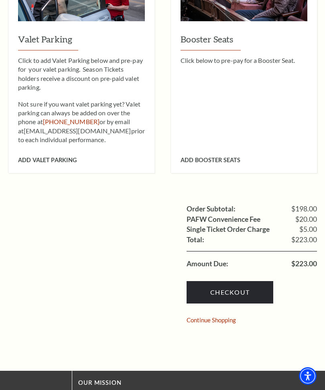
click at [238, 281] on link "Checkout" at bounding box center [229, 292] width 87 height 22
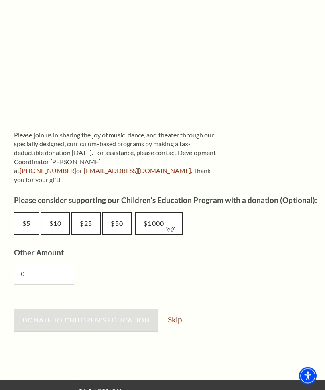
scroll to position [318, 0]
click at [179, 316] on link "Skip" at bounding box center [174, 320] width 14 height 8
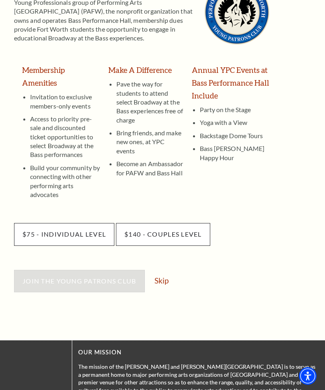
scroll to position [142, 0]
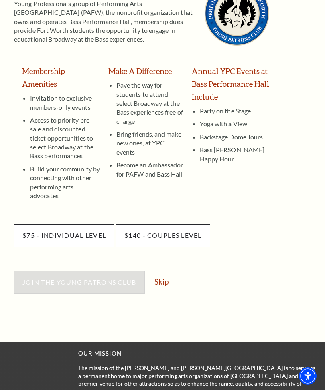
click at [162, 278] on link "Skip" at bounding box center [161, 282] width 14 height 8
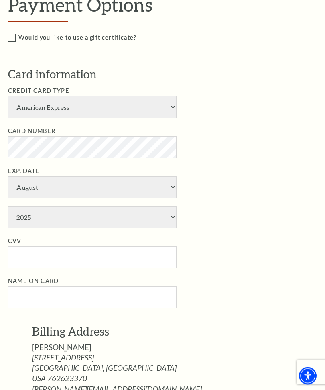
scroll to position [268, 0]
click at [164, 104] on select "American Express Visa Master Card Discover" at bounding box center [92, 107] width 168 height 22
select select "24"
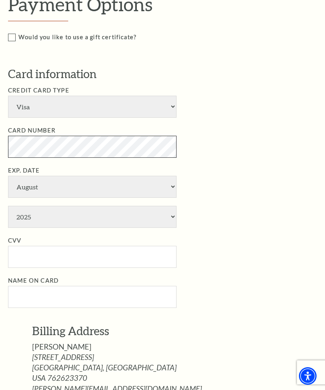
scroll to position [267, 0]
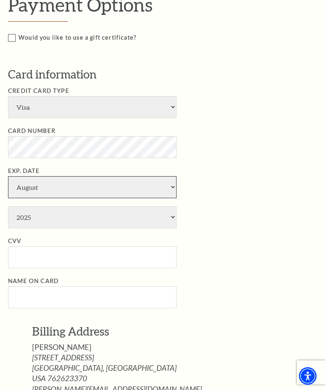
click at [167, 176] on select "January February March April May June July August September October November De…" at bounding box center [92, 187] width 168 height 22
select select "9"
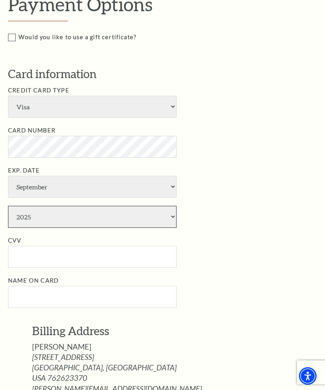
click at [164, 206] on select "2025 2026 2027 2028 2029 2030 2031 2032 2033 2034" at bounding box center [92, 217] width 168 height 22
select select "2027"
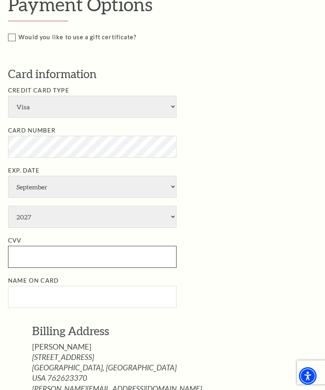
click at [132, 246] on input "CVV" at bounding box center [92, 257] width 168 height 22
type input "745"
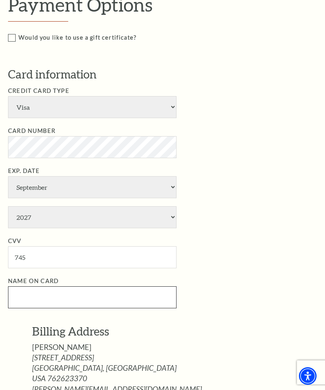
click at [133, 286] on input "Name on Card" at bounding box center [92, 297] width 168 height 22
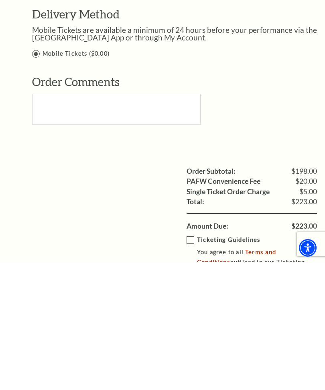
scroll to position [554, 0]
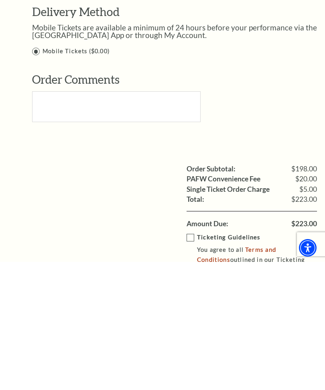
type input "[PERSON_NAME]"
click at [188, 361] on label "Ticketing Guidelines You agree to all Terms and Conditions outlined in our Tick…" at bounding box center [257, 382] width 142 height 42
click at [0, 0] on input "Ticketing Guidelines You agree to all Terms and Conditions outlined in our Tick…" at bounding box center [0, 0] width 0 height 0
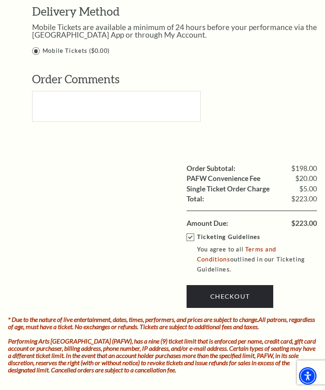
click at [241, 285] on link "Checkout" at bounding box center [229, 296] width 87 height 22
